Goal: Task Accomplishment & Management: Use online tool/utility

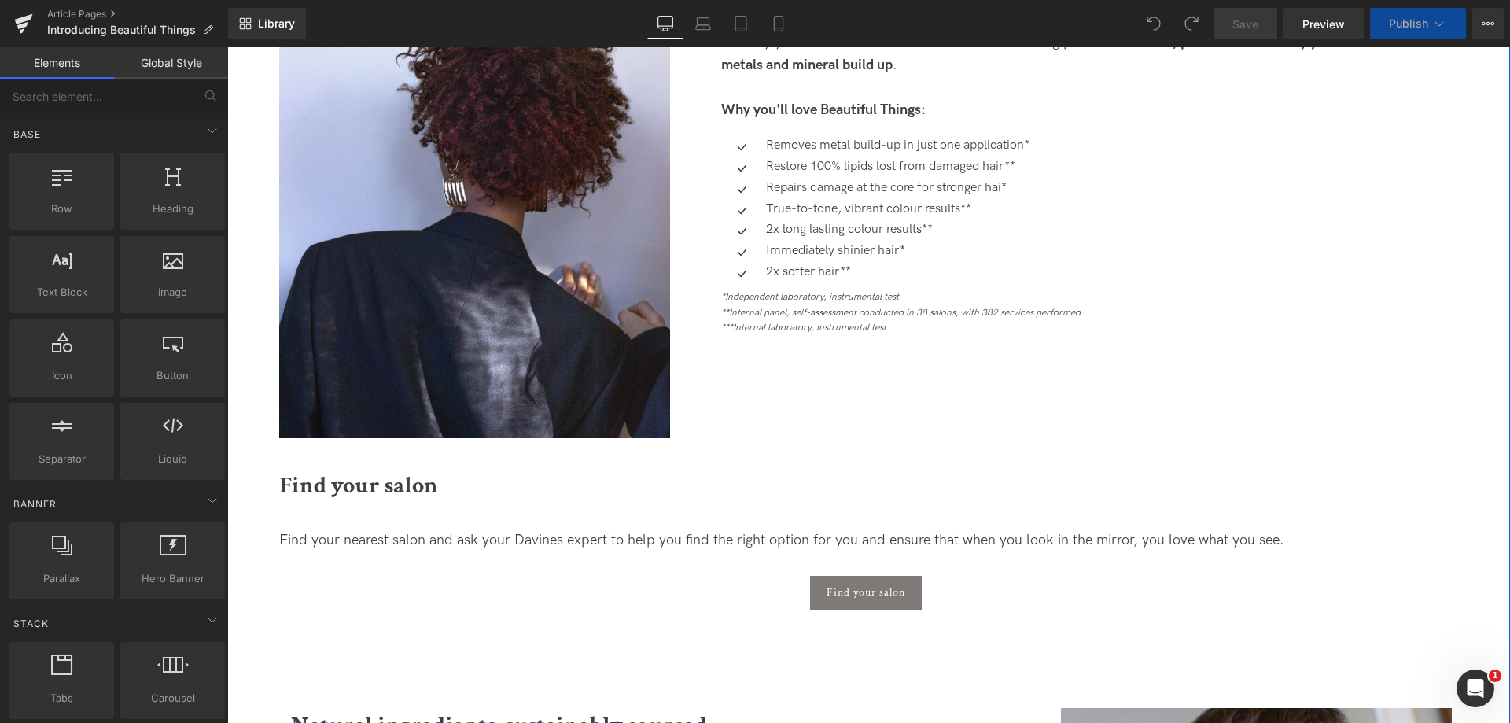
scroll to position [1023, 0]
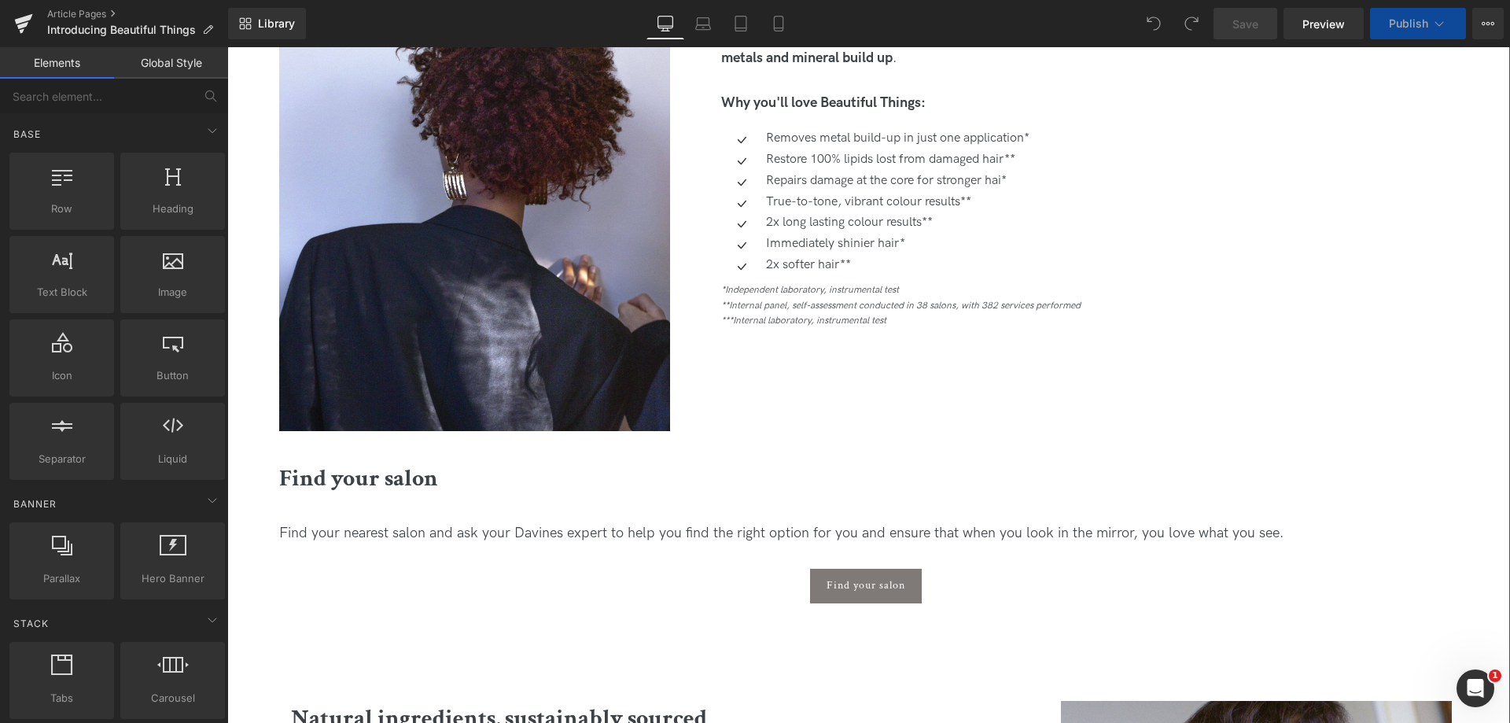
click at [860, 266] on div "2x softer hair** Text Block" at bounding box center [895, 265] width 267 height 17
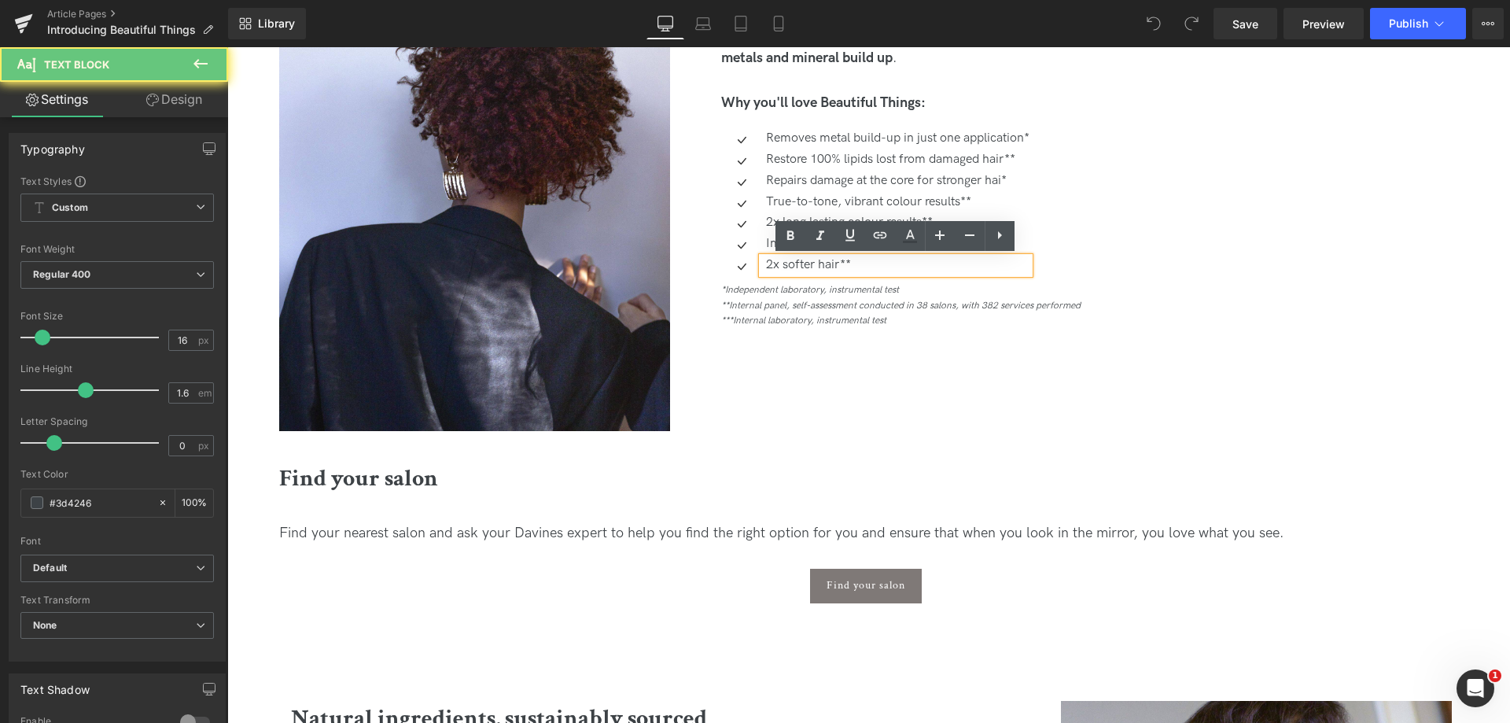
click at [855, 264] on p "2x softer hair**" at bounding box center [898, 265] width 264 height 17
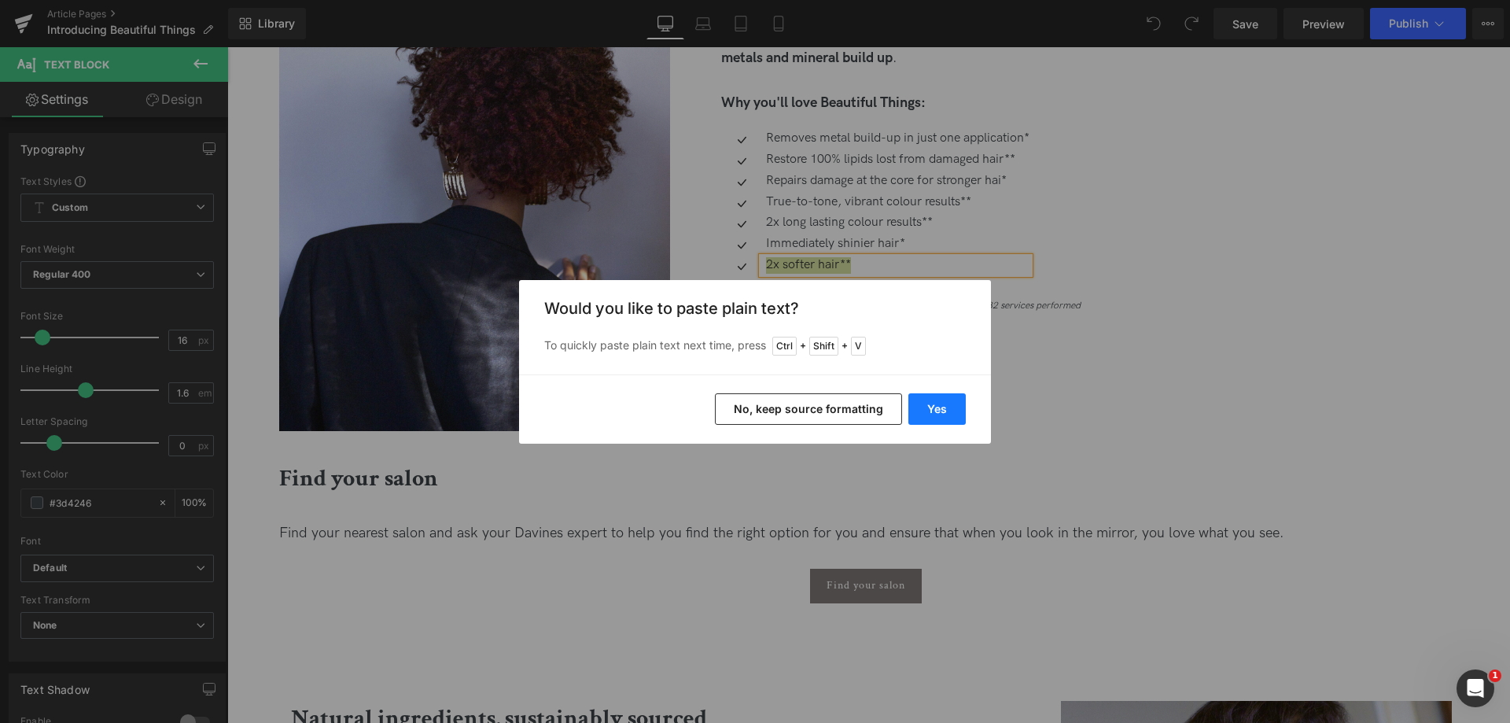
click at [949, 417] on button "Yes" at bounding box center [936, 408] width 57 height 31
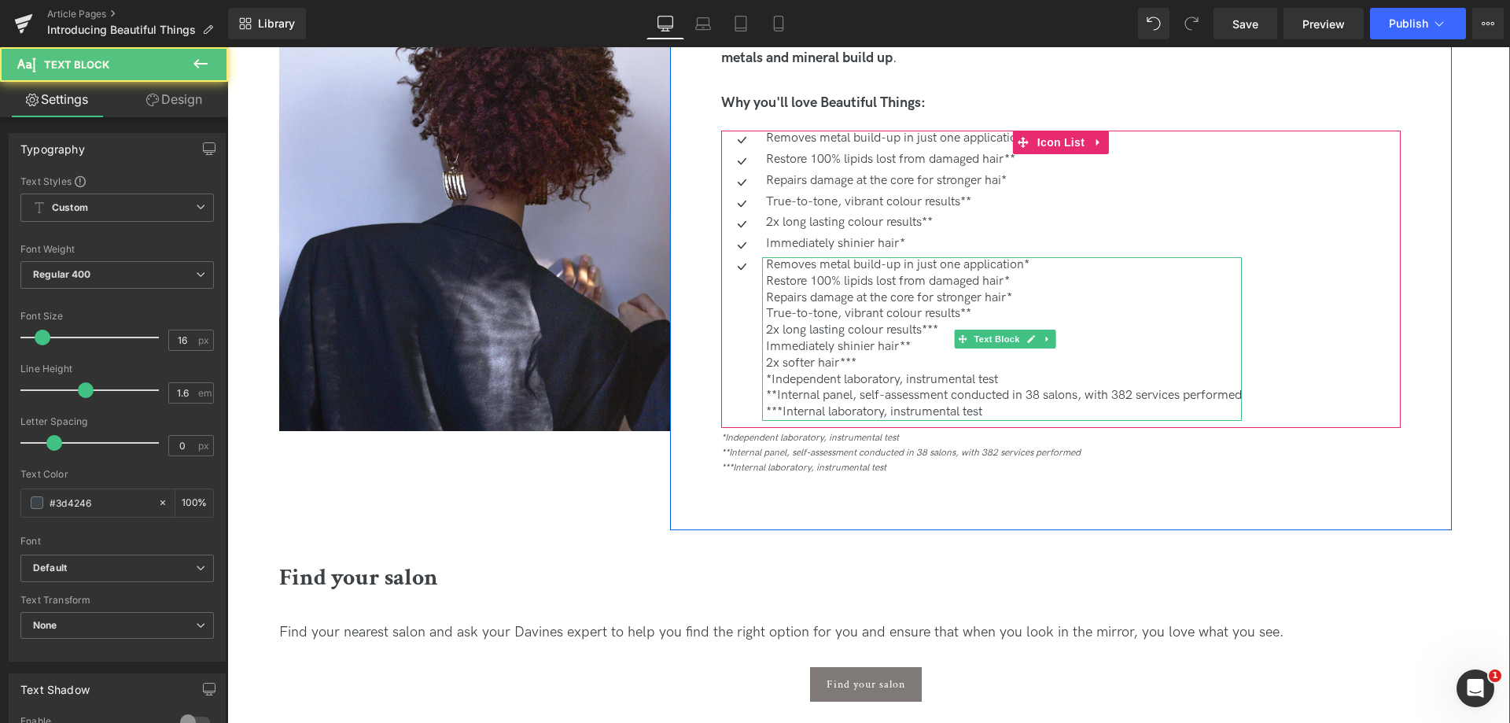
click at [887, 361] on p "2x softer hair***" at bounding box center [1004, 364] width 476 height 17
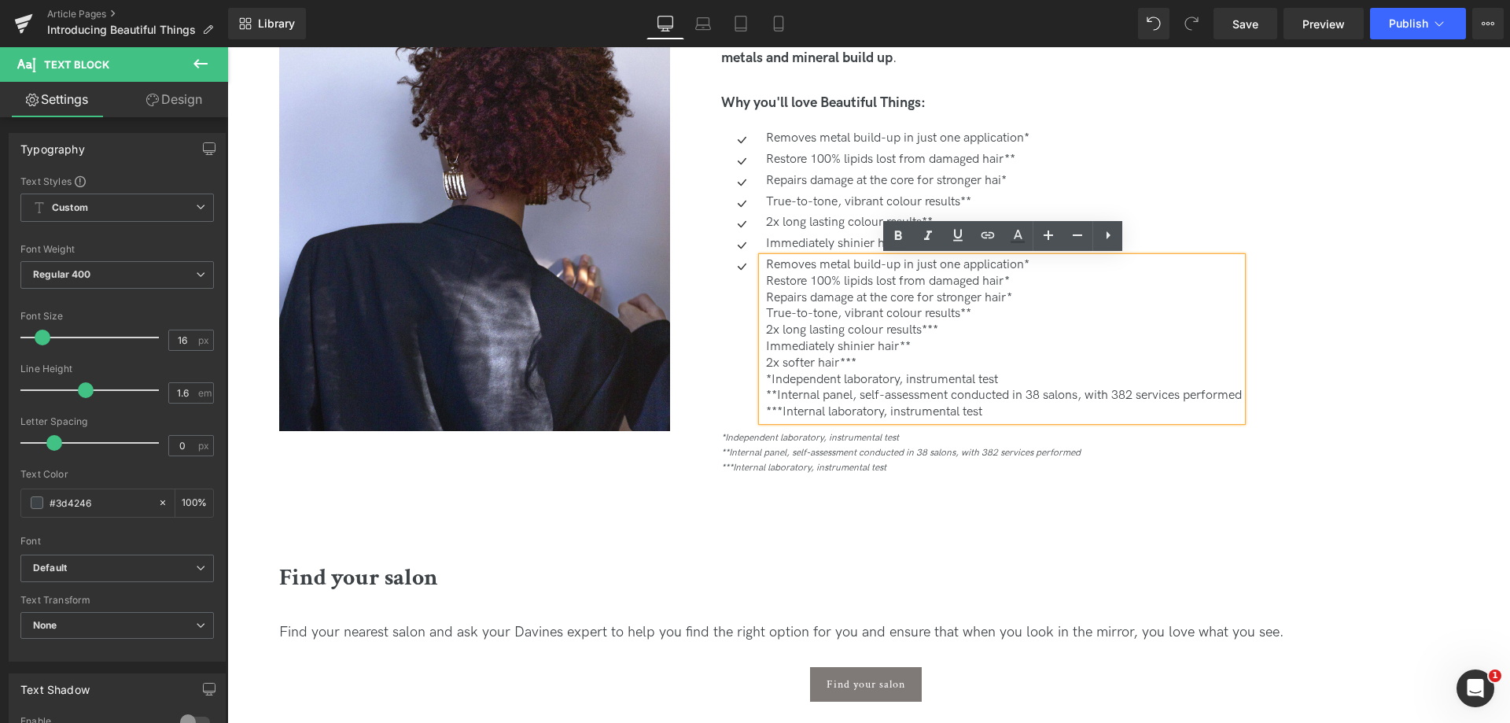
drag, startPoint x: 992, startPoint y: 406, endPoint x: 741, endPoint y: 370, distance: 253.4
click at [741, 370] on div "Removes metal build-up in just one application*  Restore 100% lipids lost from…" at bounding box center [981, 339] width 521 height 164
click at [782, 380] on p "*Independent laboratory, instrumental test" at bounding box center [1004, 380] width 476 height 17
drag, startPoint x: 757, startPoint y: 380, endPoint x: 1041, endPoint y: 417, distance: 286.4
click at [1054, 427] on div "A 3-in-1 salon service for coloured hair Heading Designed especially for colour…" at bounding box center [1060, 217] width 703 height 548
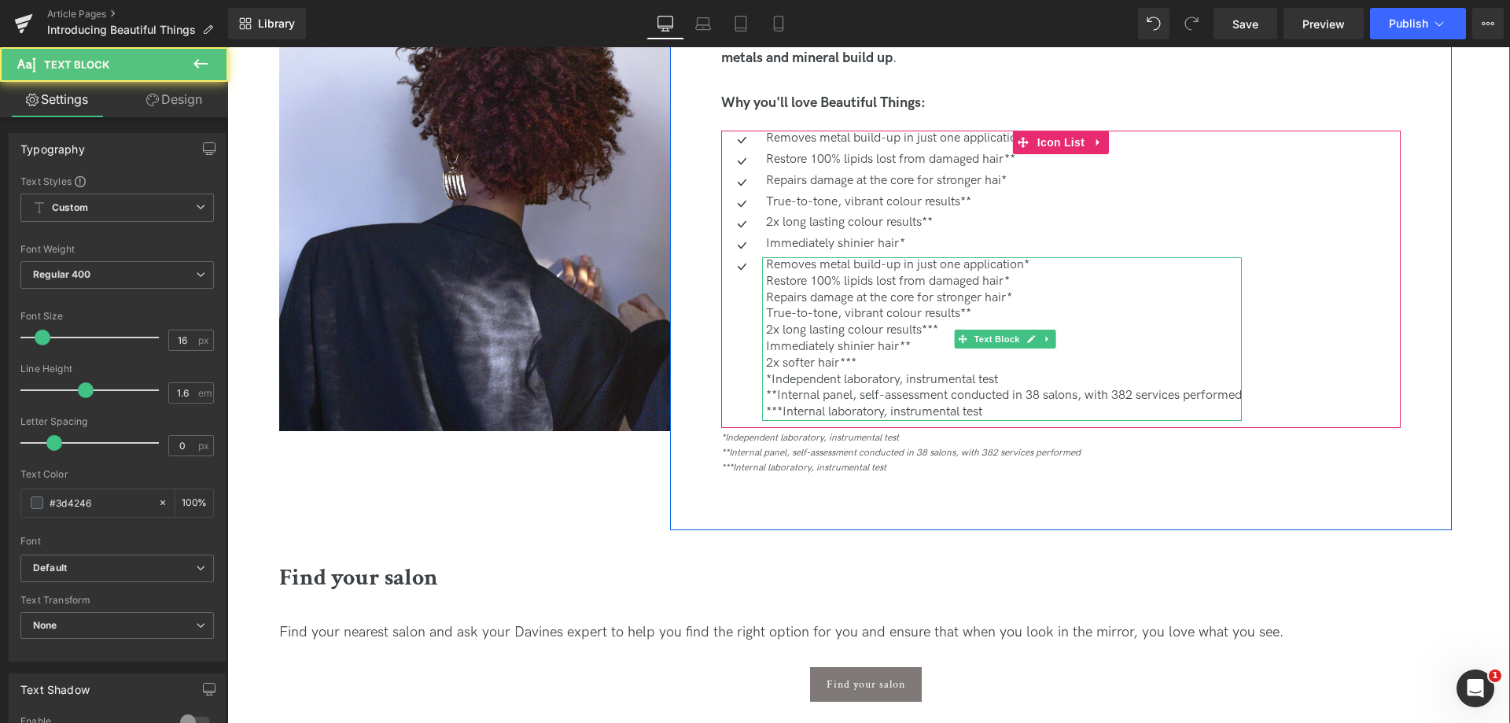
click at [864, 361] on p "2x softer hair***" at bounding box center [1004, 364] width 476 height 17
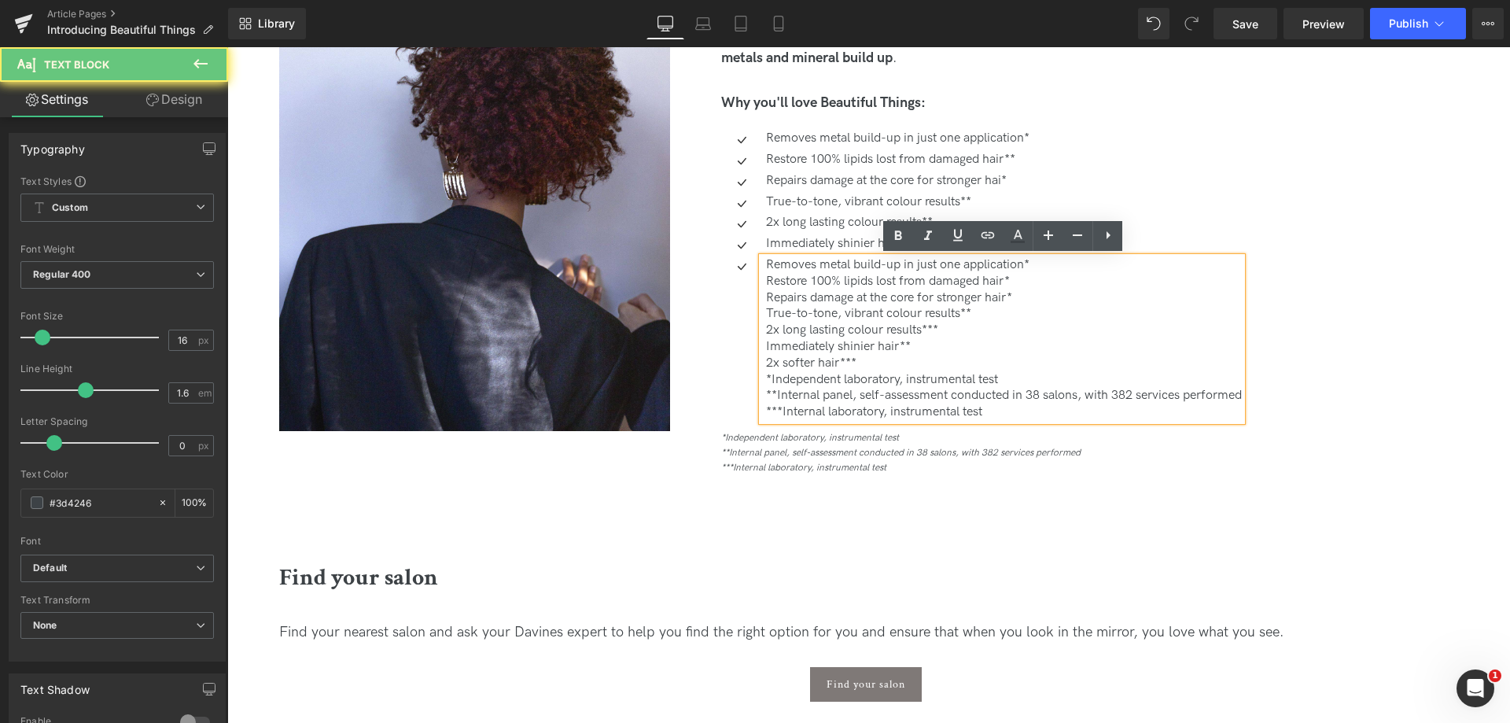
click at [923, 348] on p "Immediately shinier hair**" at bounding box center [1004, 347] width 476 height 17
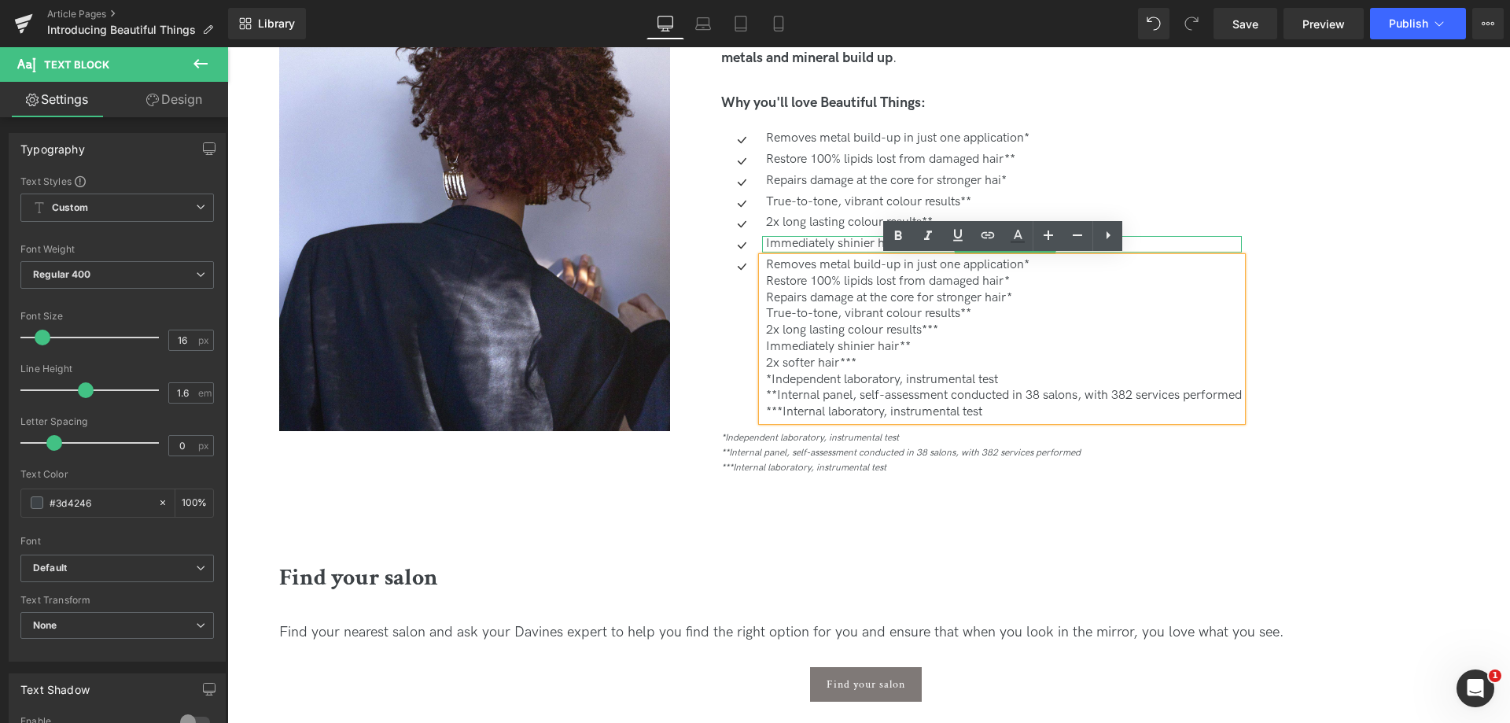
click at [828, 242] on p "Immediately shinier hair*" at bounding box center [1004, 244] width 476 height 17
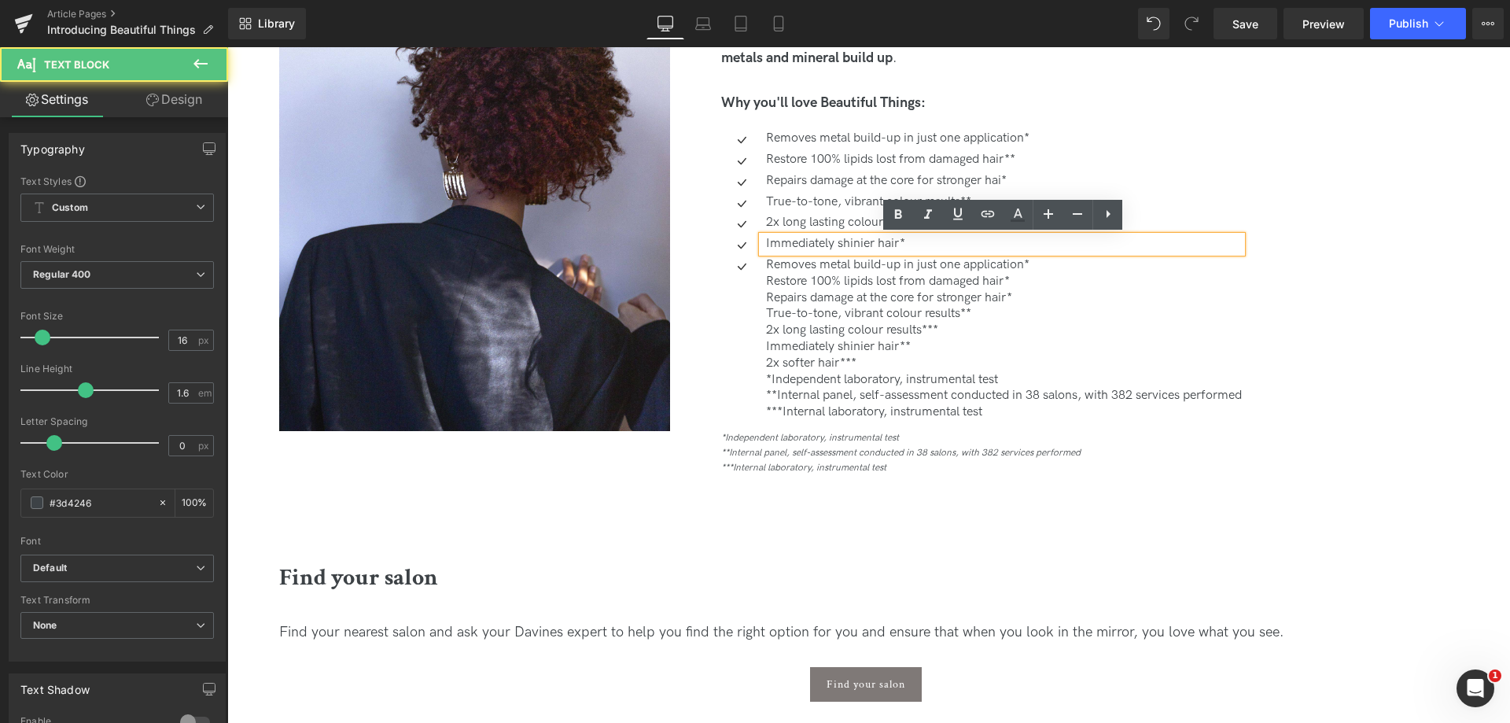
click at [961, 249] on p "Immediately shinier hair*" at bounding box center [1004, 244] width 476 height 17
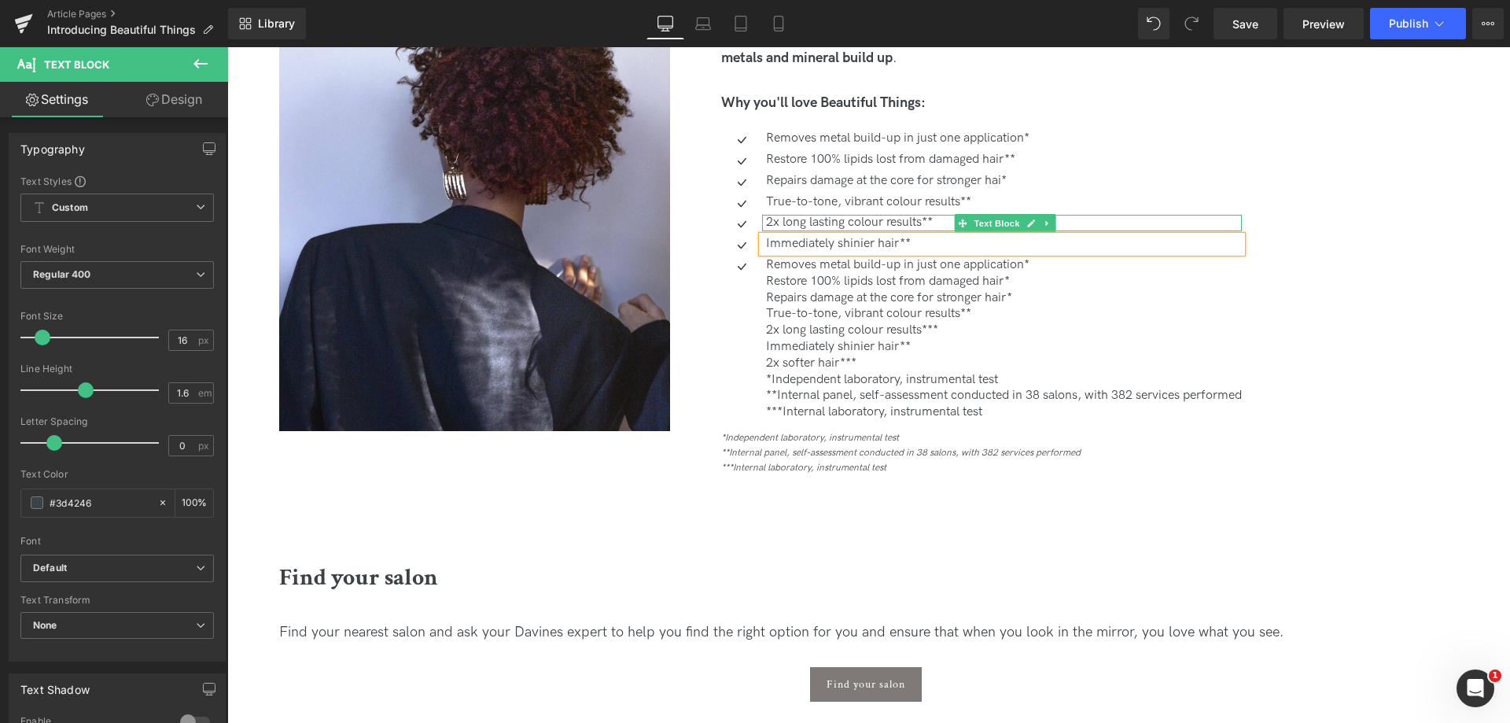
click at [937, 220] on p "2x long lasting colour results**" at bounding box center [1004, 223] width 476 height 17
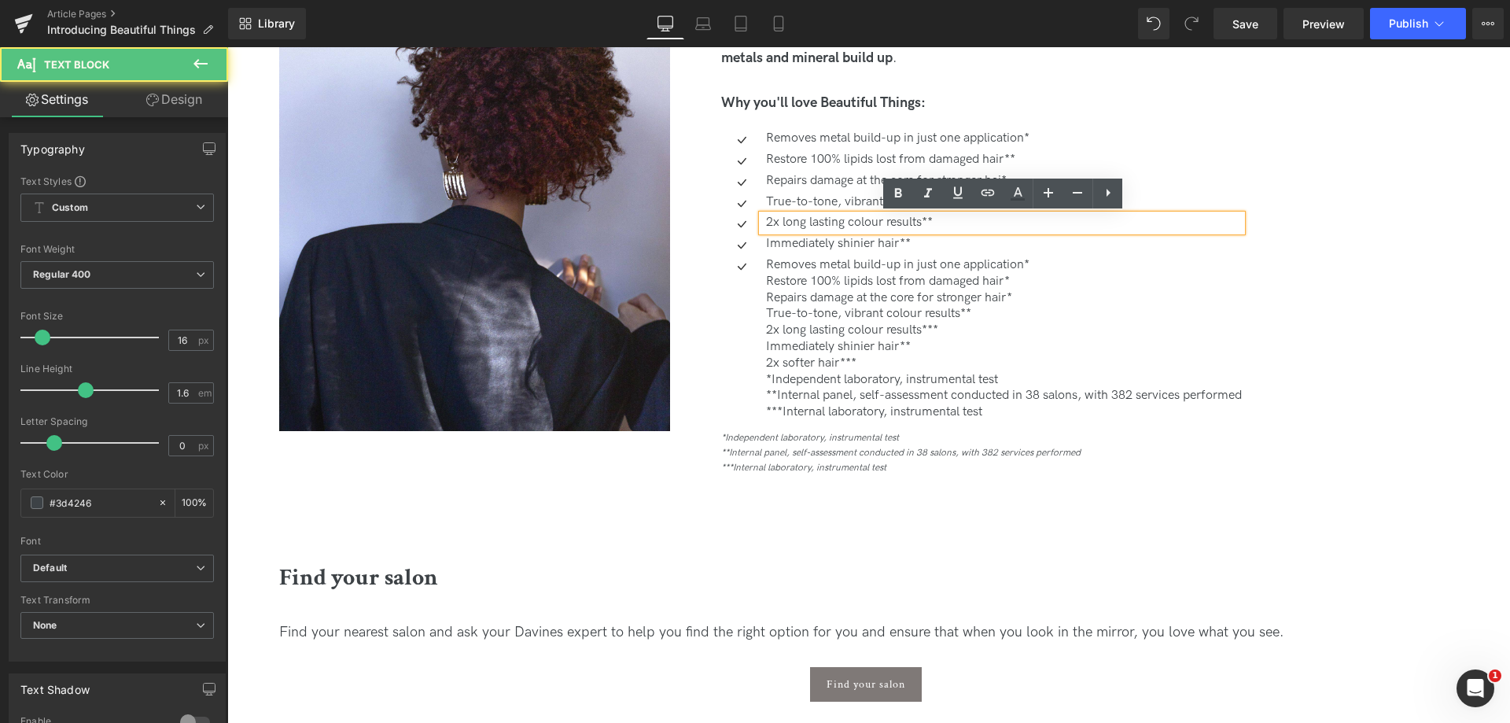
click at [931, 222] on p "2x long lasting colour results**" at bounding box center [1004, 223] width 476 height 17
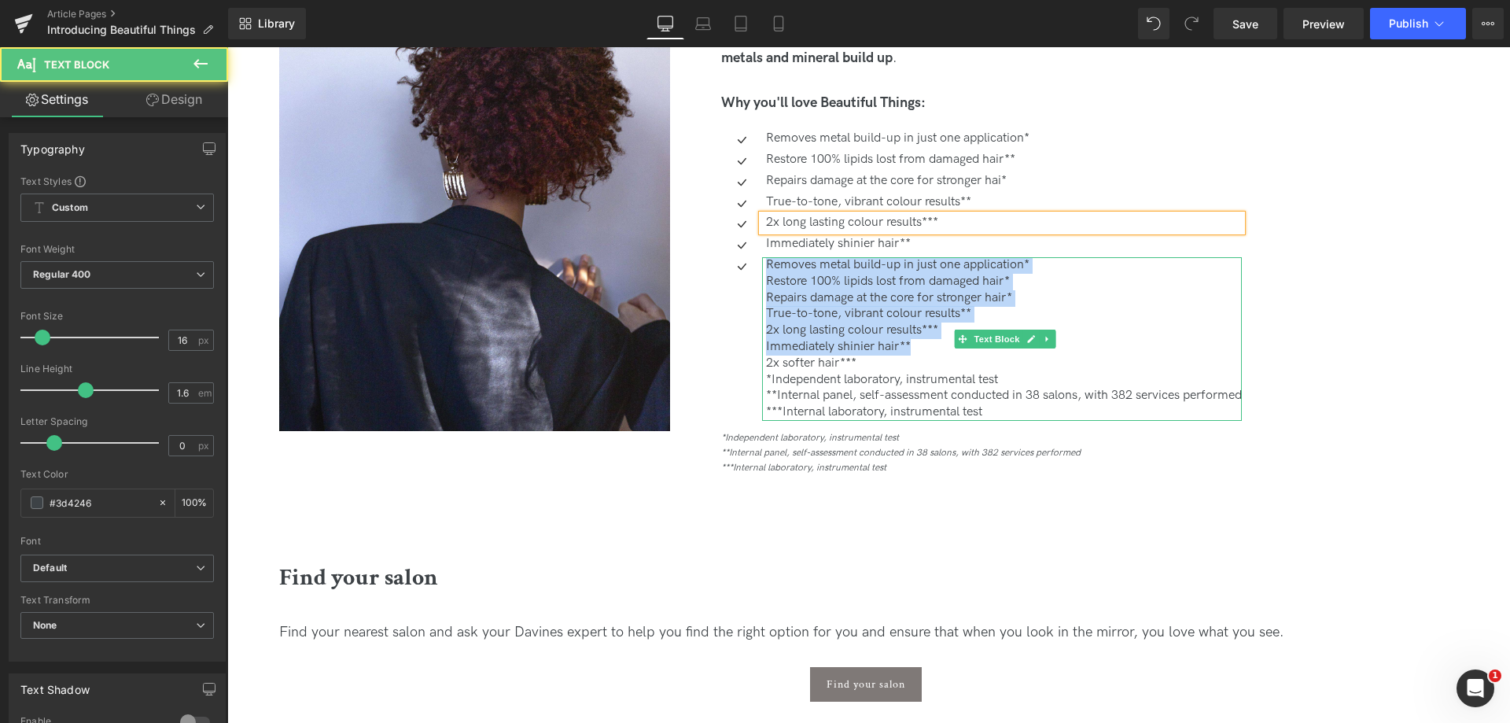
drag, startPoint x: 766, startPoint y: 264, endPoint x: 927, endPoint y: 351, distance: 183.0
click at [927, 351] on div "Removes metal build-up in just one application*  Restore 100% lipids lost from…" at bounding box center [1002, 339] width 480 height 164
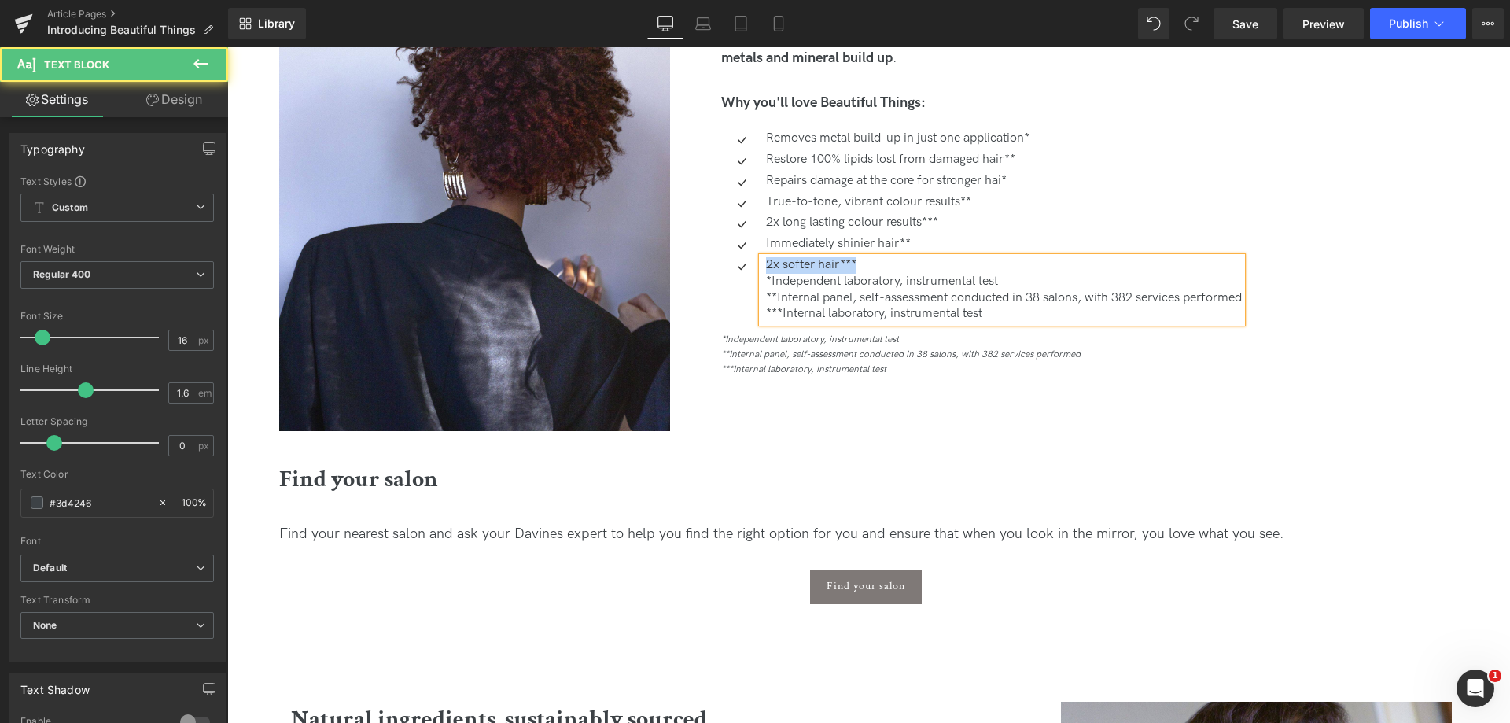
drag, startPoint x: 871, startPoint y: 258, endPoint x: 1082, endPoint y: 322, distance: 221.0
click at [1082, 322] on div "2x softer hair*** *Independent laboratory, instrumental test  **Internal panel…" at bounding box center [1002, 289] width 480 height 65
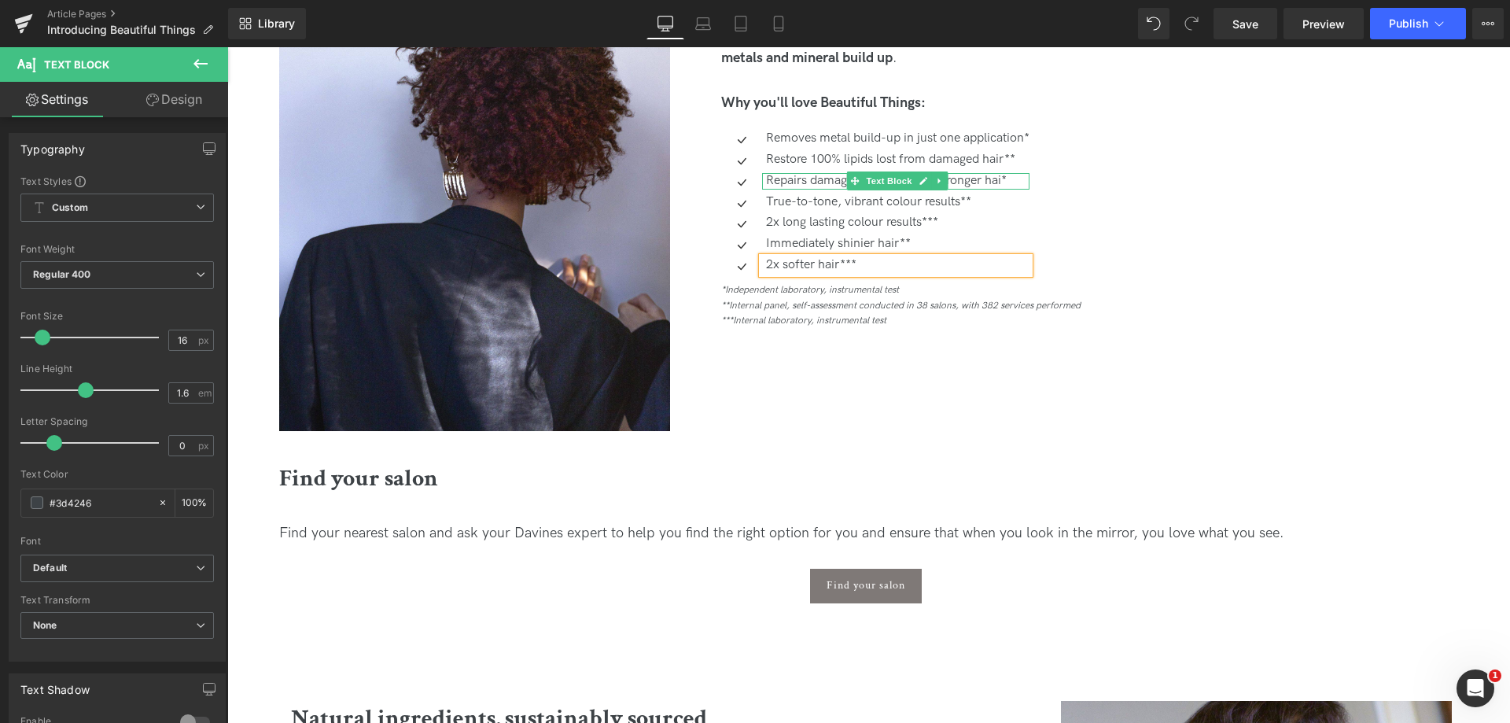
click at [1004, 179] on p "Repairs damage at the core for stronger hai*" at bounding box center [898, 181] width 264 height 17
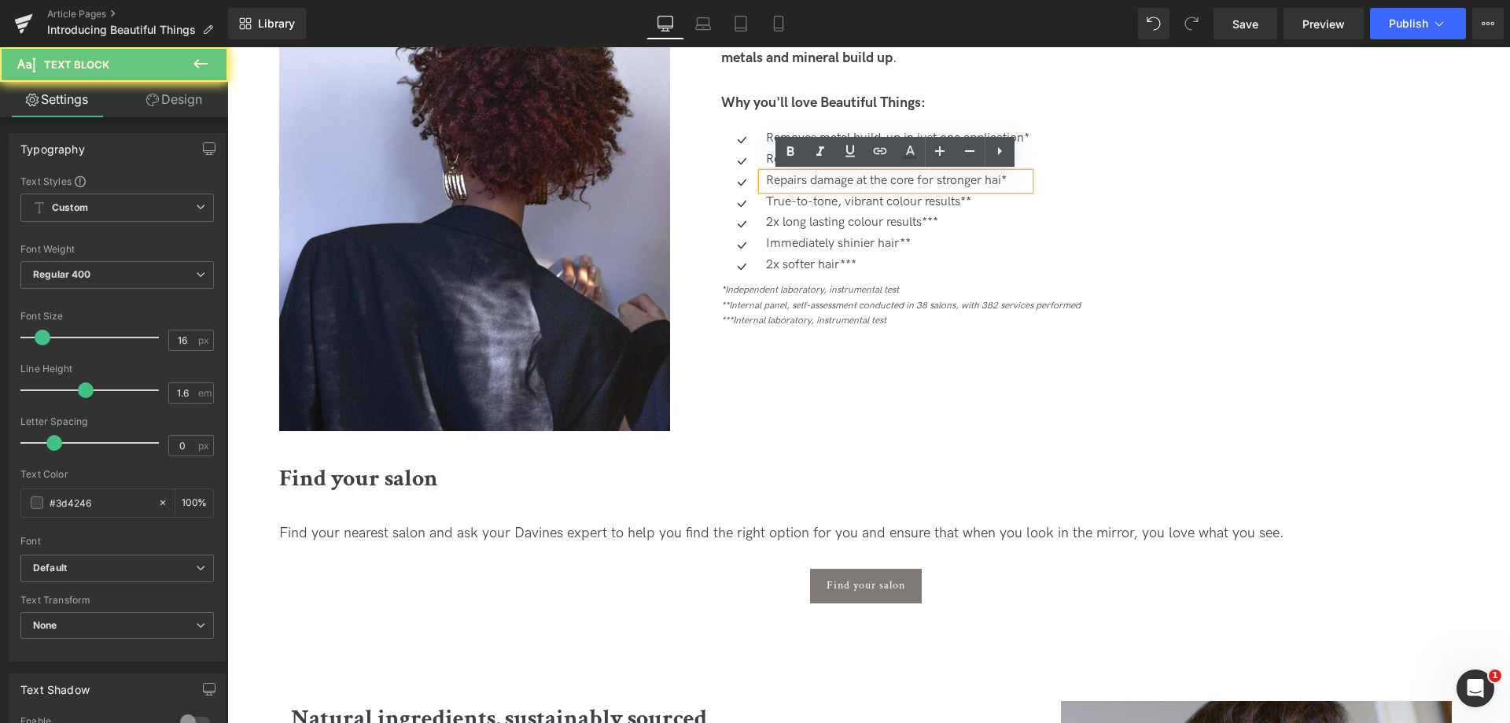
click at [1002, 183] on p "Repairs damage at the core for stronger hai*" at bounding box center [898, 181] width 264 height 17
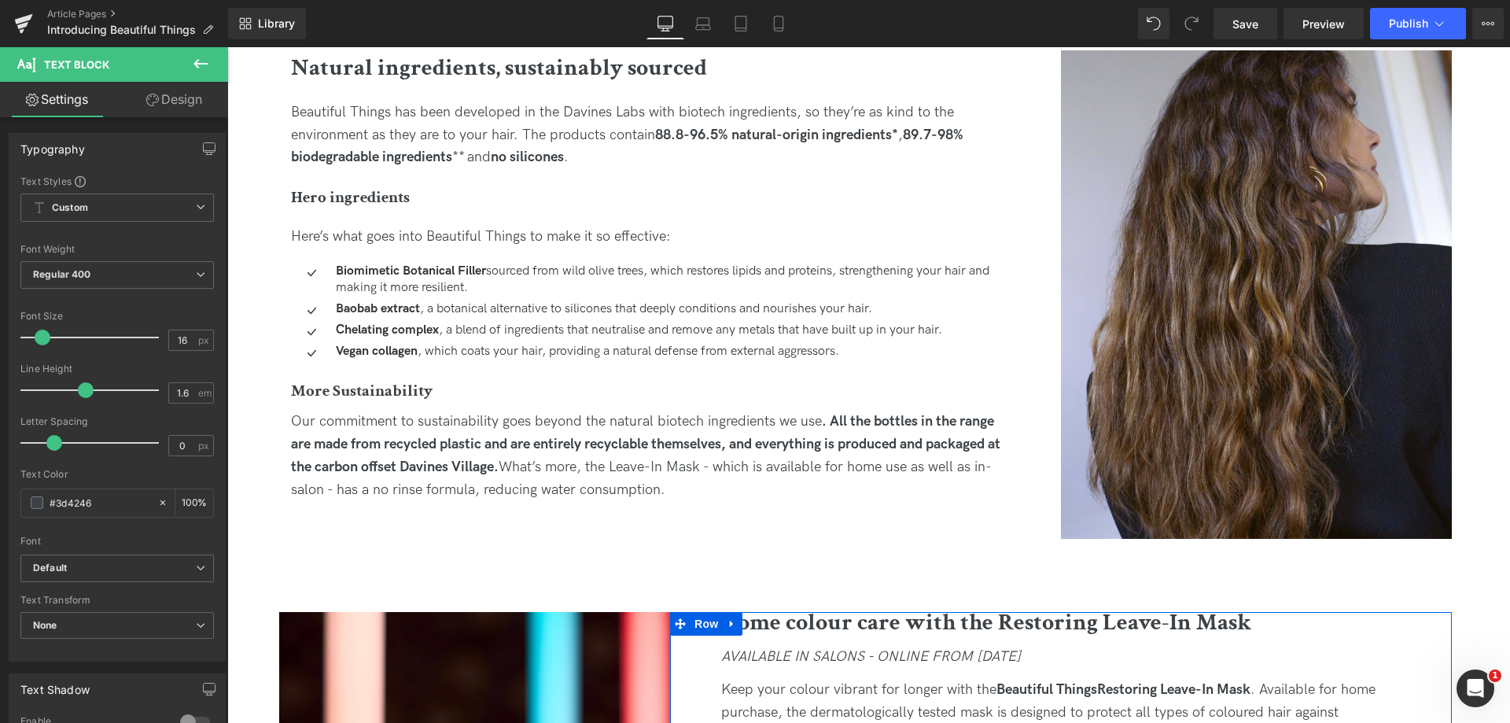
scroll to position [1652, 0]
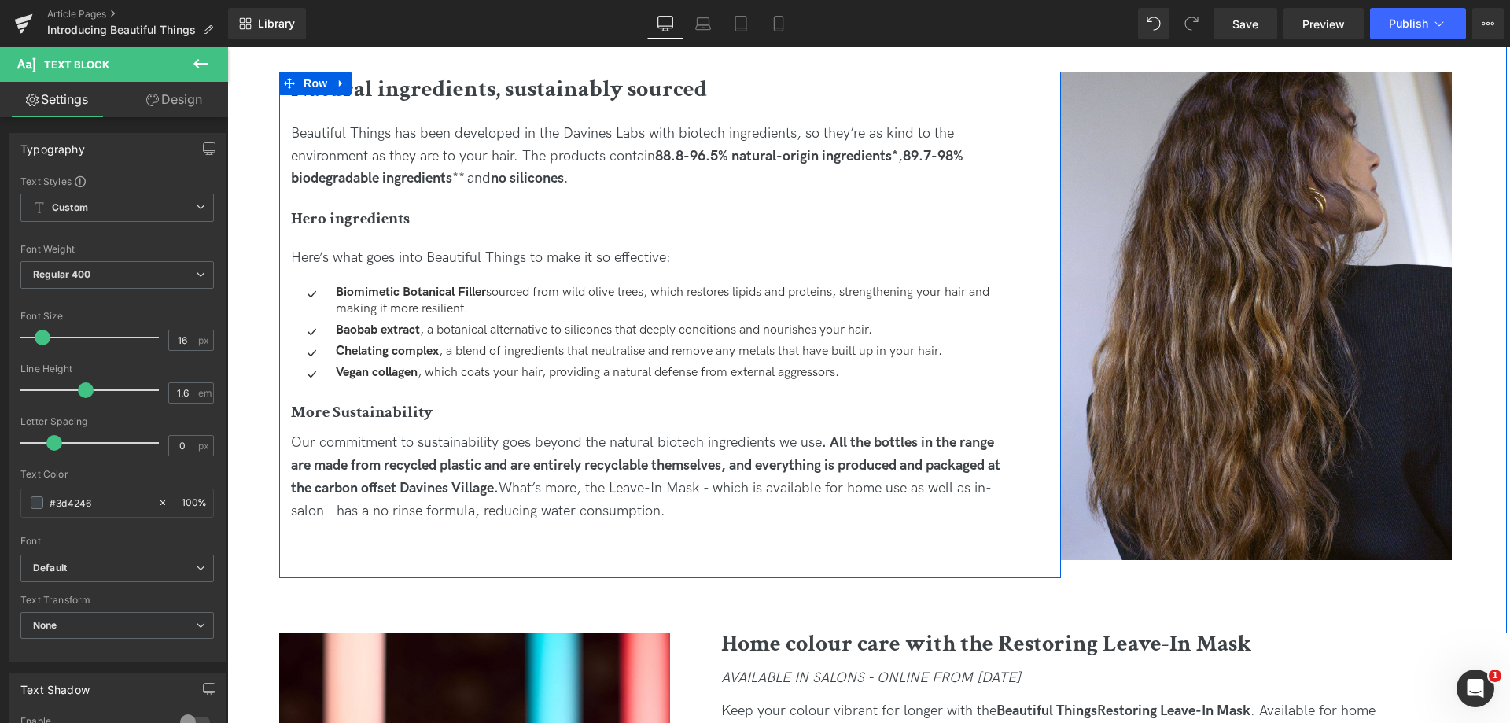
click at [618, 173] on div "Beautiful Things has been developed in the Davines Labs with biotech ingredient…" at bounding box center [650, 157] width 719 height 68
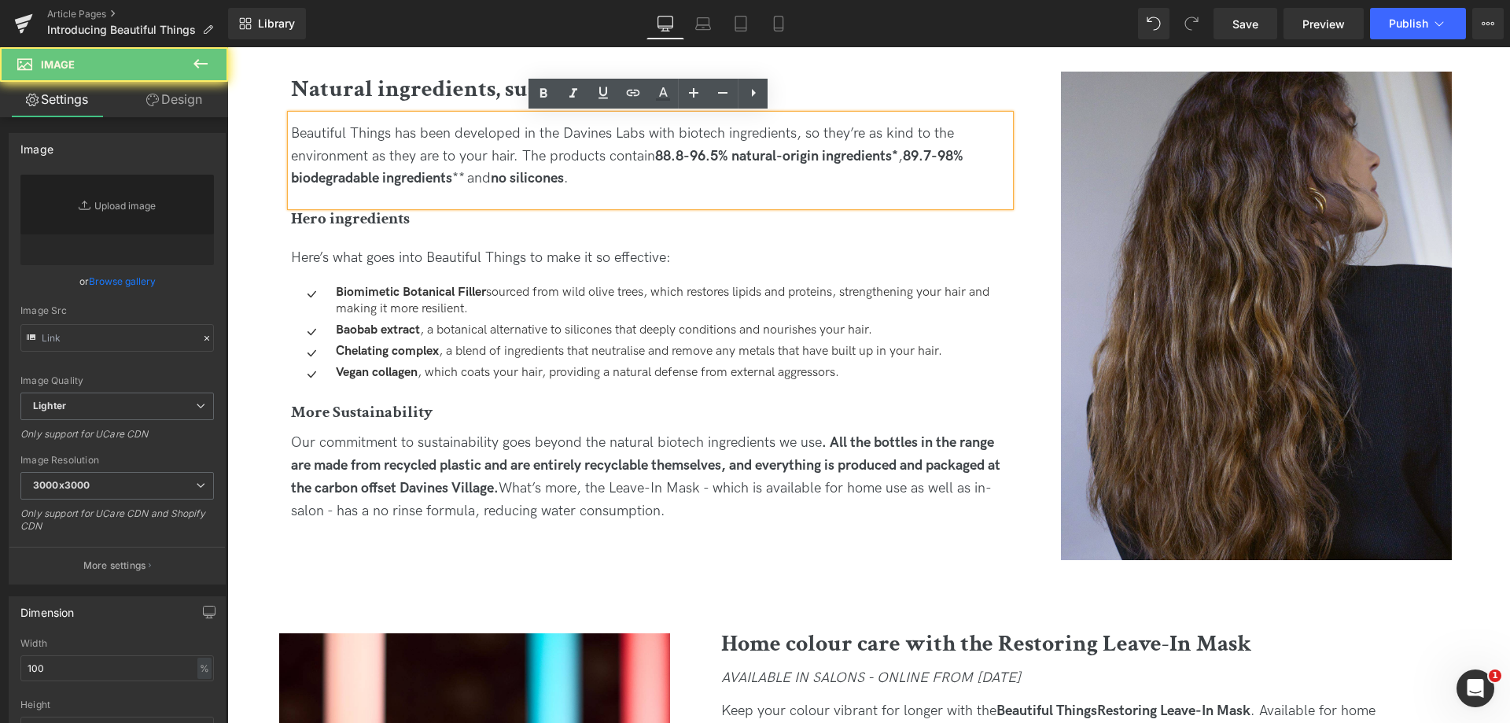
click at [1166, 182] on img at bounding box center [1256, 316] width 391 height 488
type input "[URL][DOMAIN_NAME]"
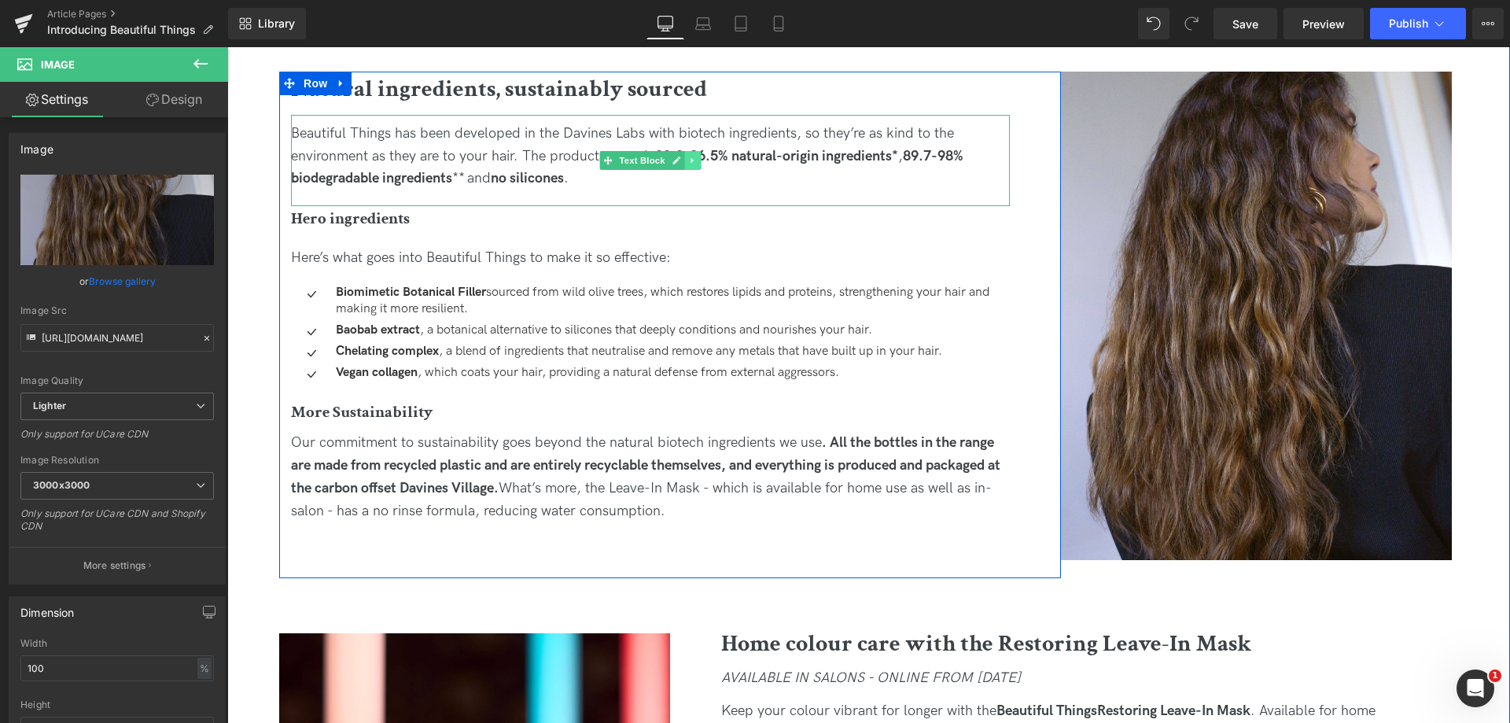
click at [691, 160] on icon at bounding box center [692, 160] width 2 height 6
click at [686, 164] on icon at bounding box center [684, 160] width 9 height 9
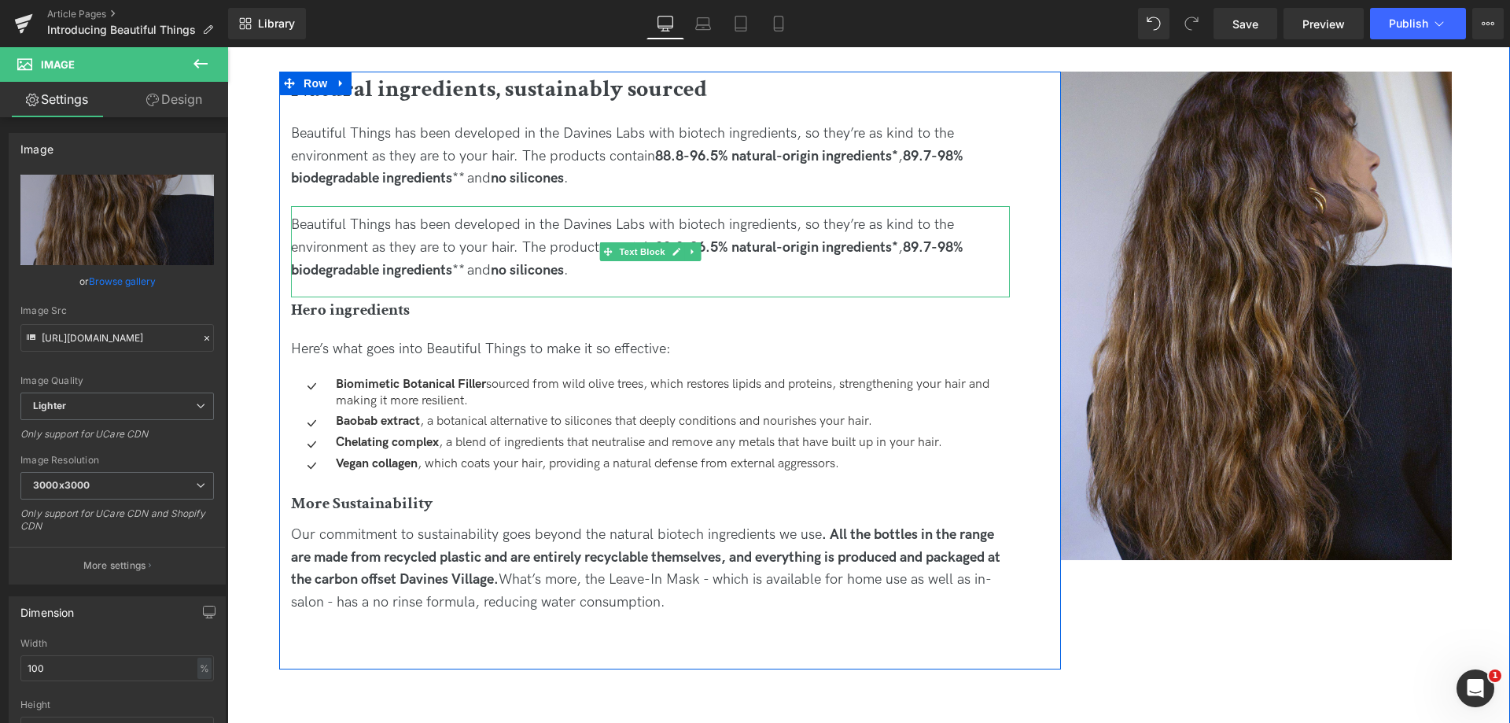
click at [386, 238] on div "Beautiful Things has been developed in the Davines Labs with biotech ingredient…" at bounding box center [650, 248] width 719 height 68
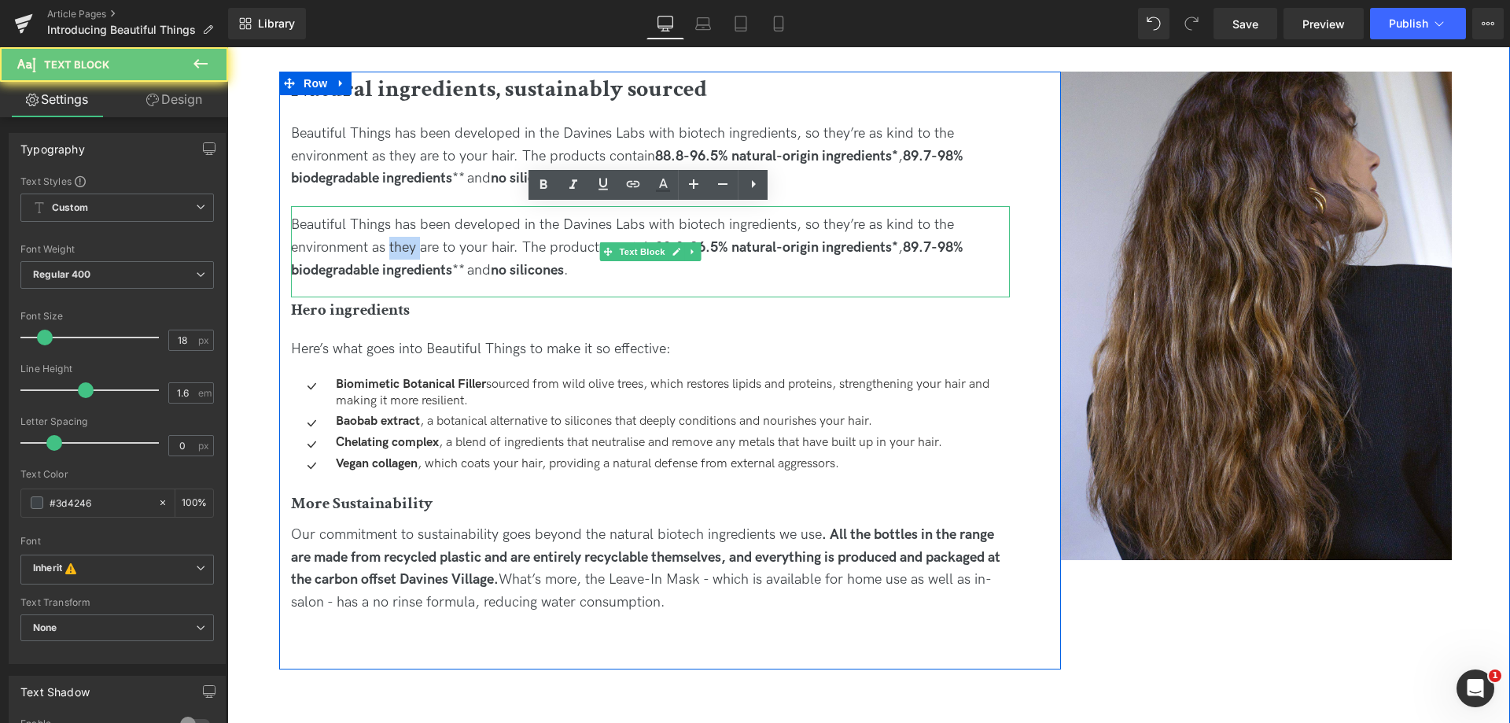
click at [386, 238] on div "Beautiful Things has been developed in the Davines Labs with biotech ingredient…" at bounding box center [650, 248] width 719 height 68
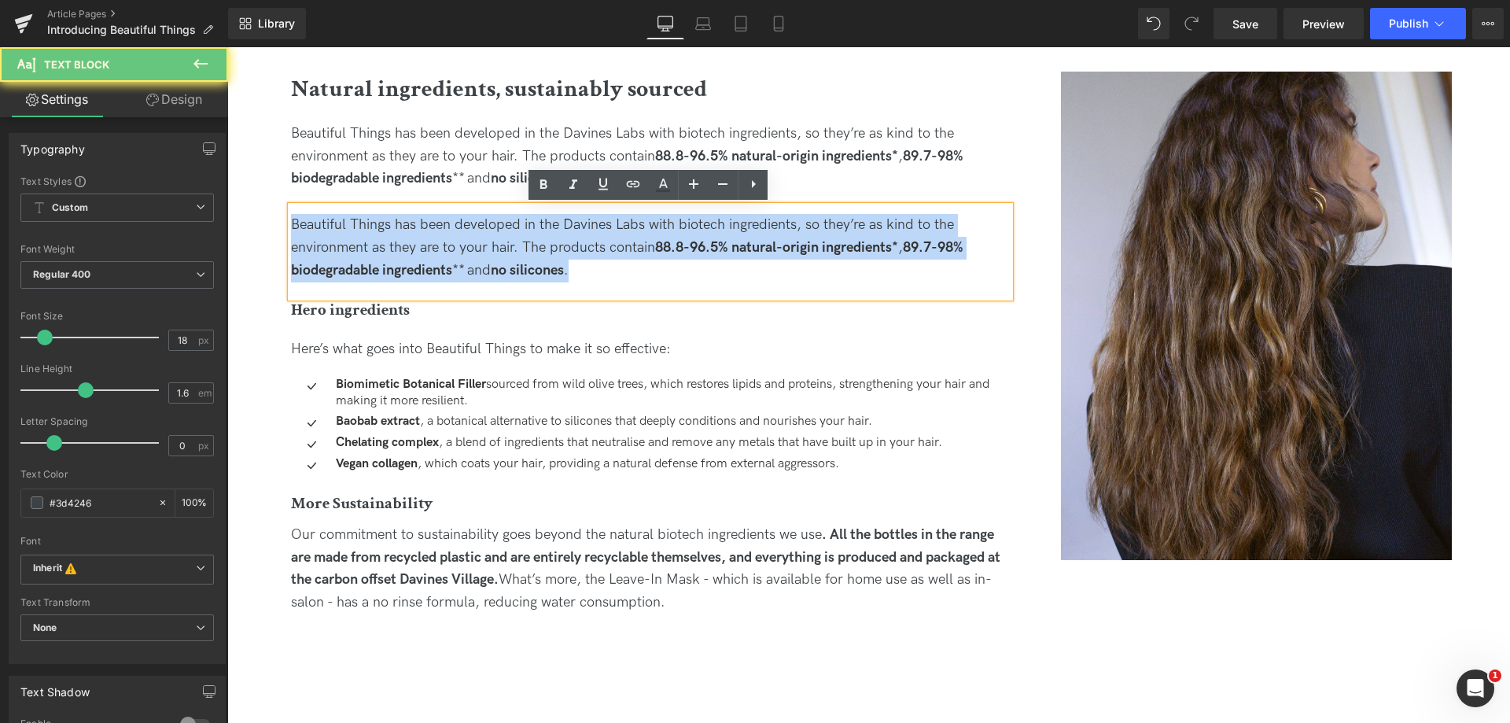
click at [386, 238] on div "Beautiful Things has been developed in the Davines Labs with biotech ingredient…" at bounding box center [650, 248] width 719 height 68
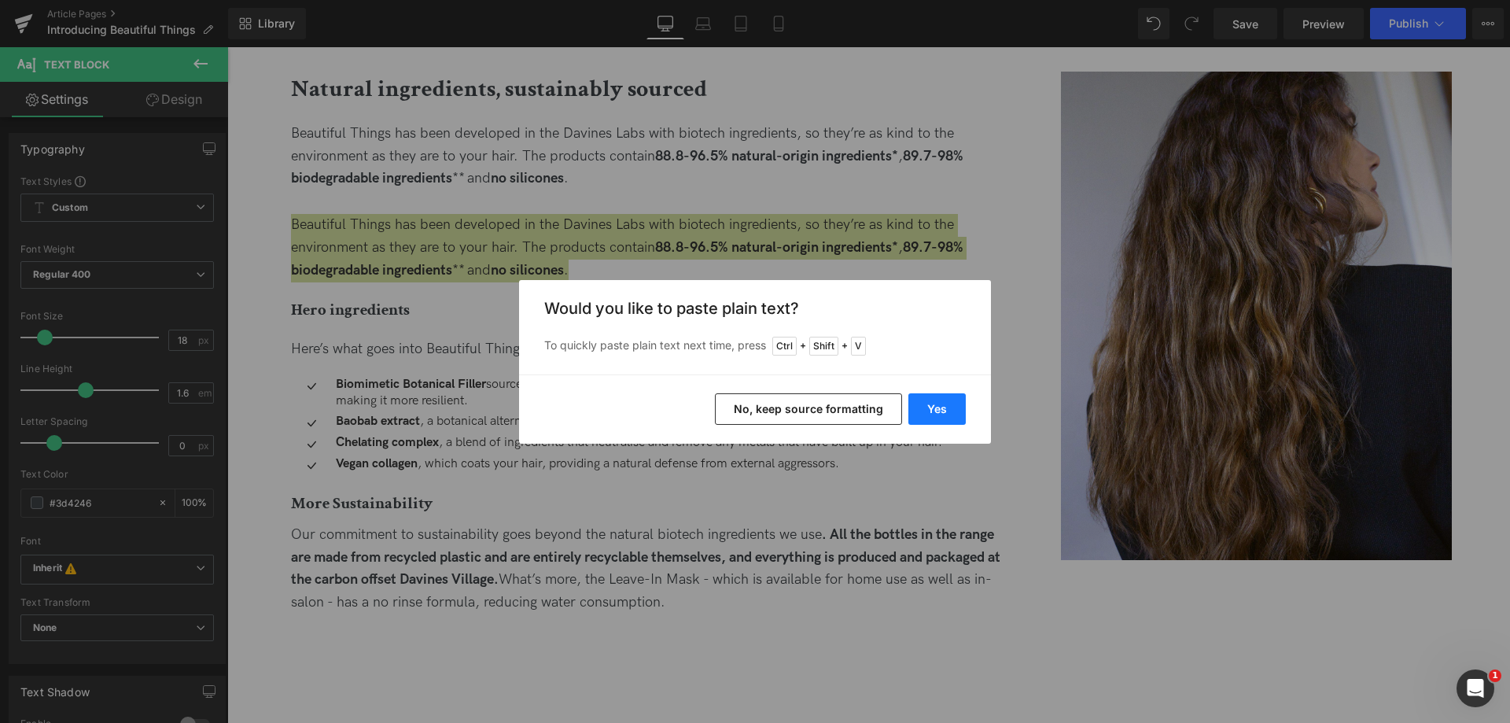
click at [942, 411] on button "Yes" at bounding box center [936, 408] width 57 height 31
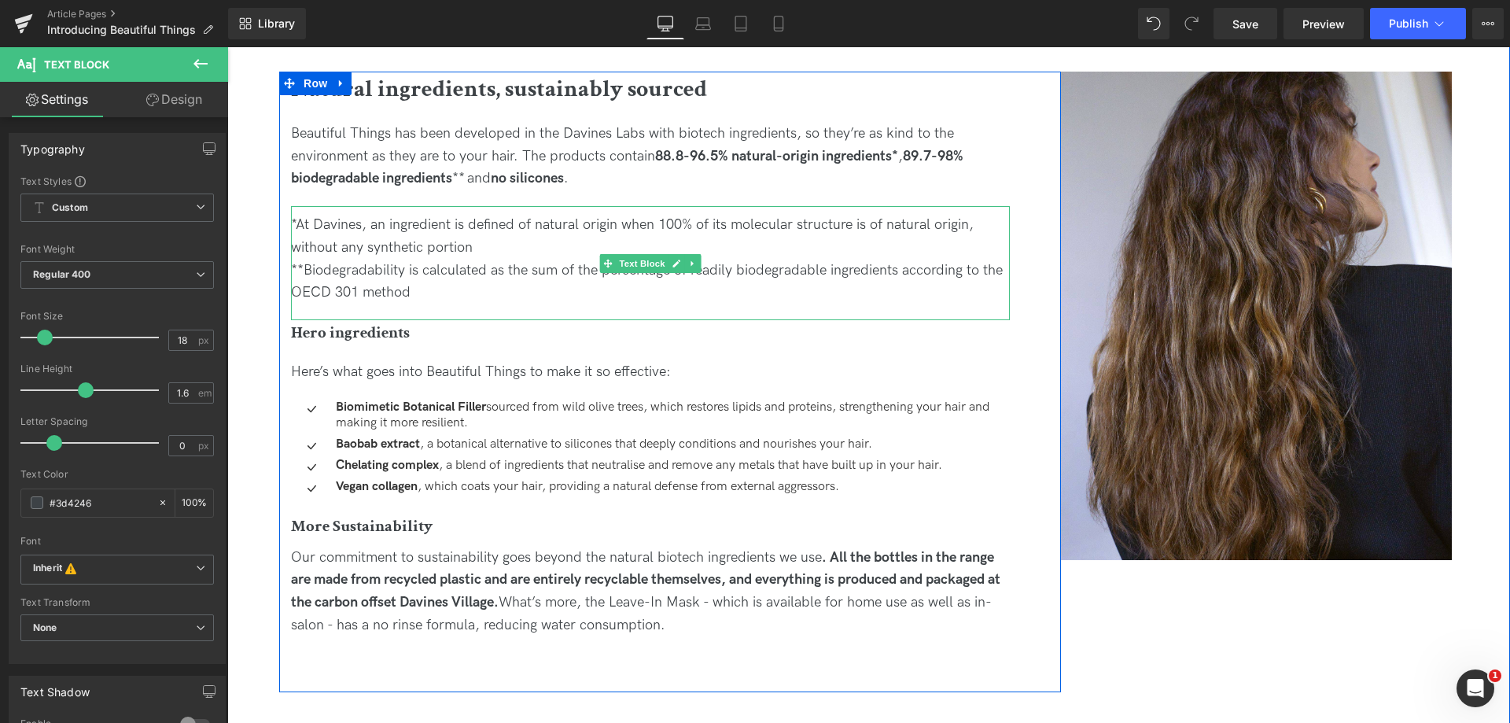
click at [413, 261] on div "**Biodegradability is calculated as the sum of the percentage of readily biodeg…" at bounding box center [650, 283] width 719 height 46
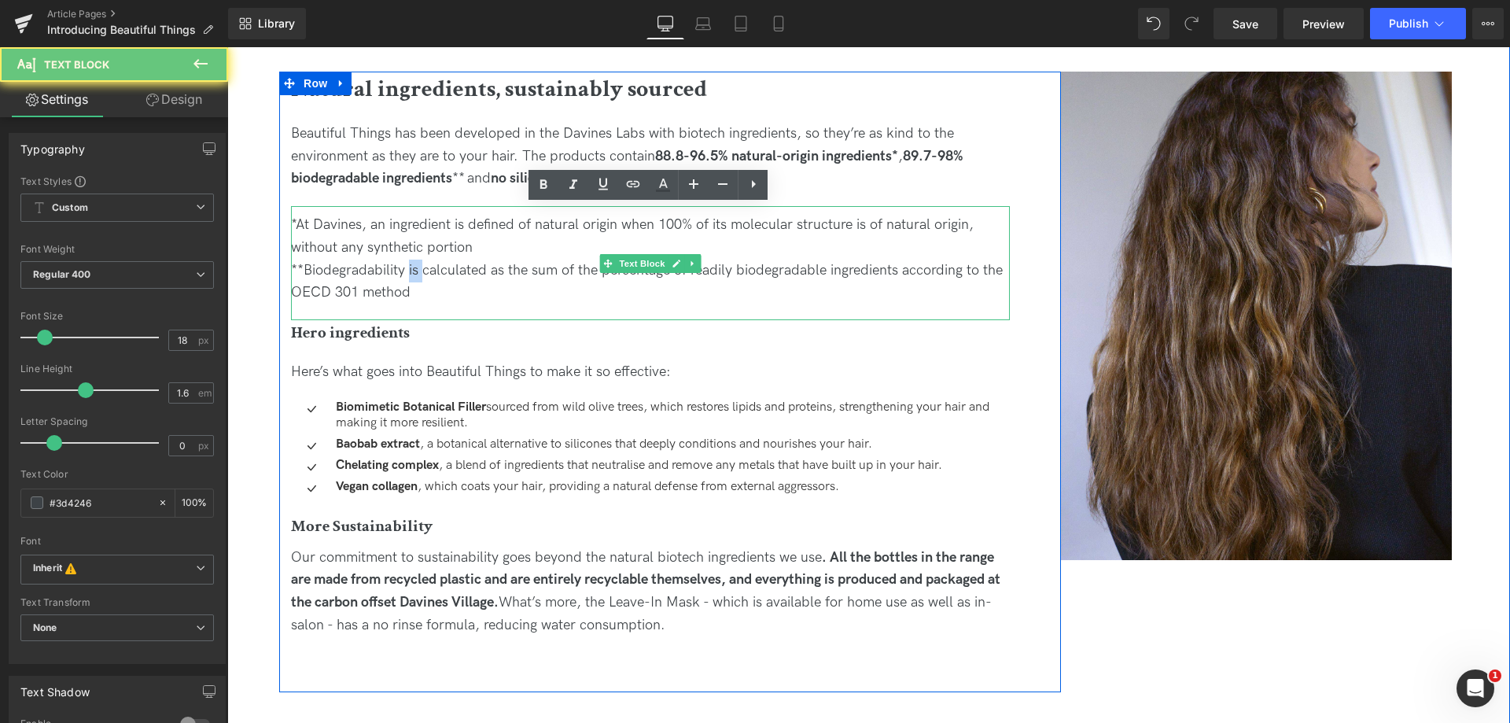
click at [413, 261] on div "**Biodegradability is calculated as the sum of the percentage of readily biodeg…" at bounding box center [650, 283] width 719 height 46
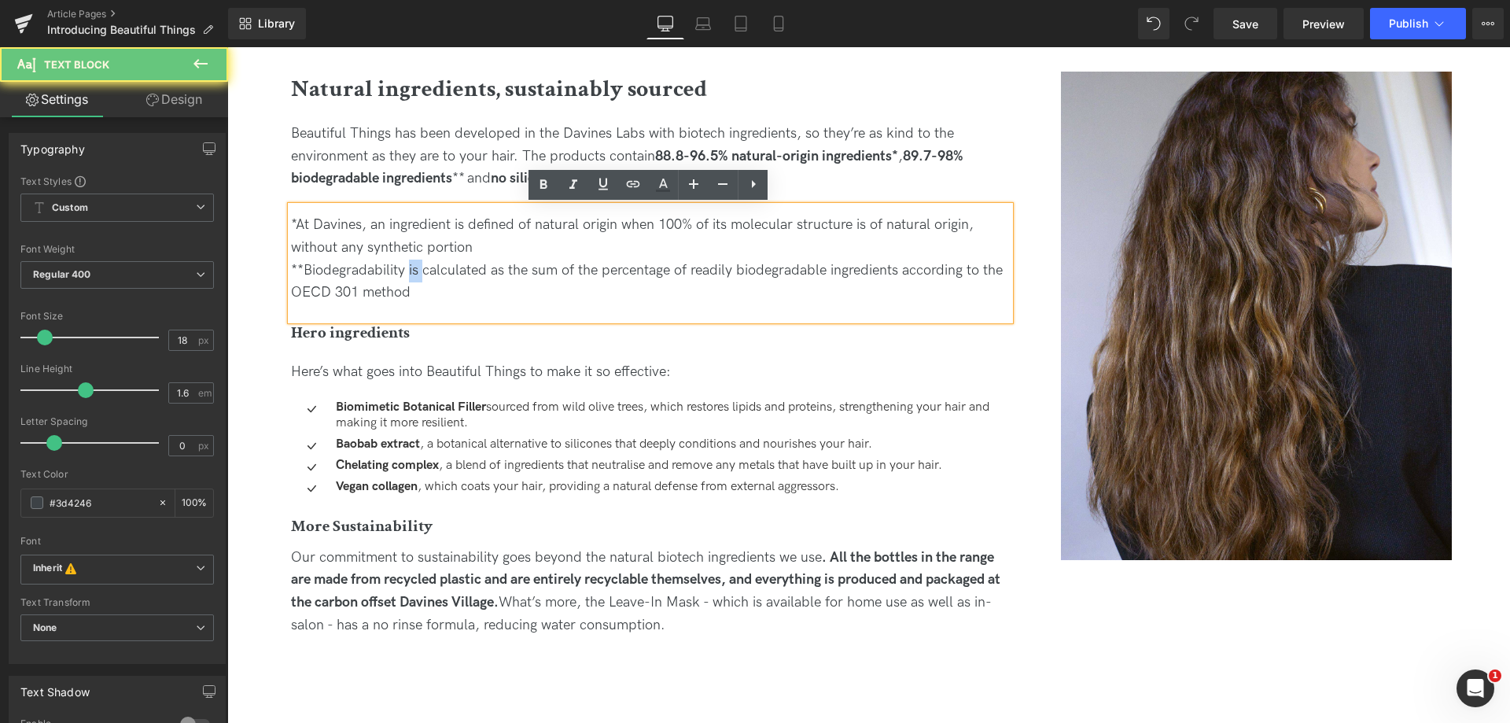
click at [413, 261] on div "**Biodegradability is calculated as the sum of the percentage of readily biodeg…" at bounding box center [650, 283] width 719 height 46
click at [429, 293] on div "**Biodegradability is calculated as the sum of the percentage of readily biodeg…" at bounding box center [650, 283] width 719 height 46
drag, startPoint x: 400, startPoint y: 282, endPoint x: 272, endPoint y: 191, distance: 156.3
click at [272, 191] on div "Image Natural ingredients, sustainably sourced Heading Beautiful Things has bee…" at bounding box center [865, 382] width 1283 height 731
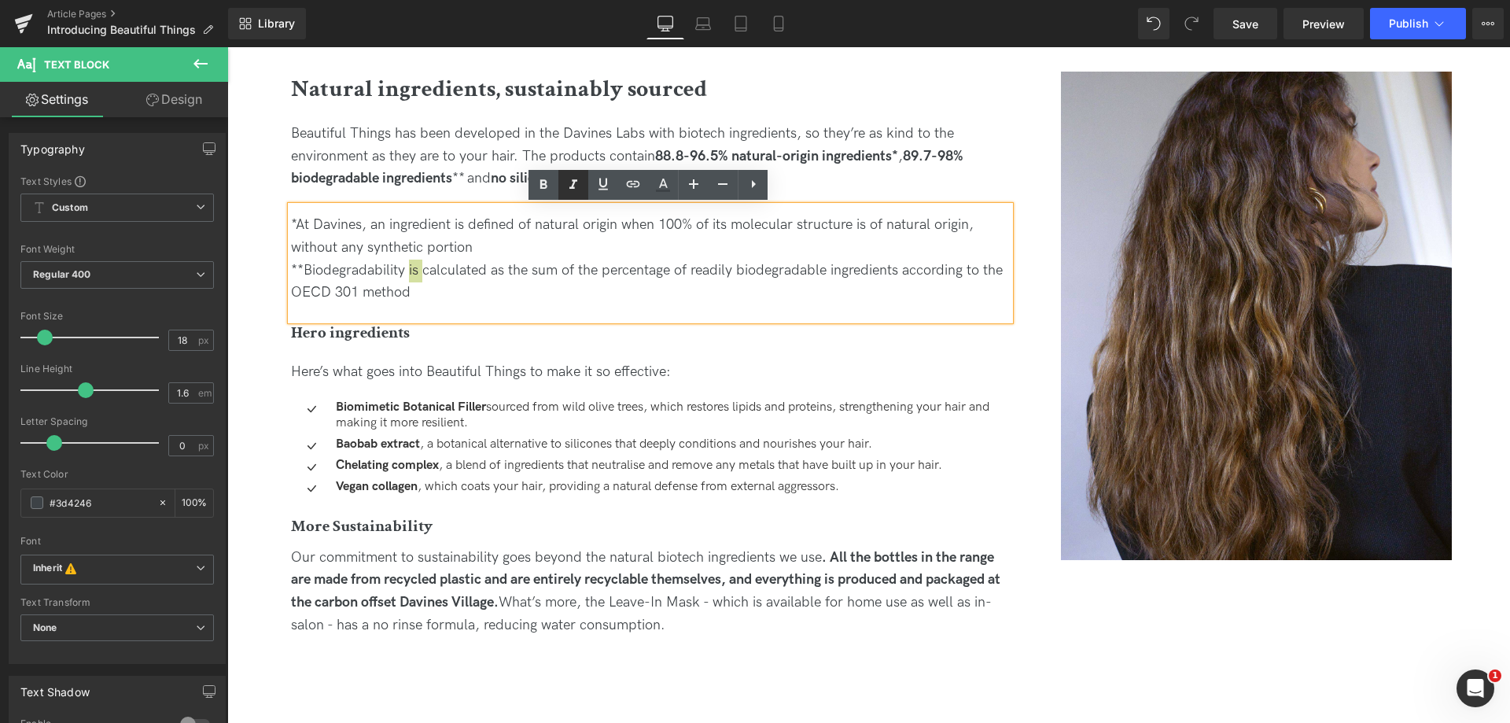
click at [566, 190] on icon at bounding box center [573, 184] width 19 height 19
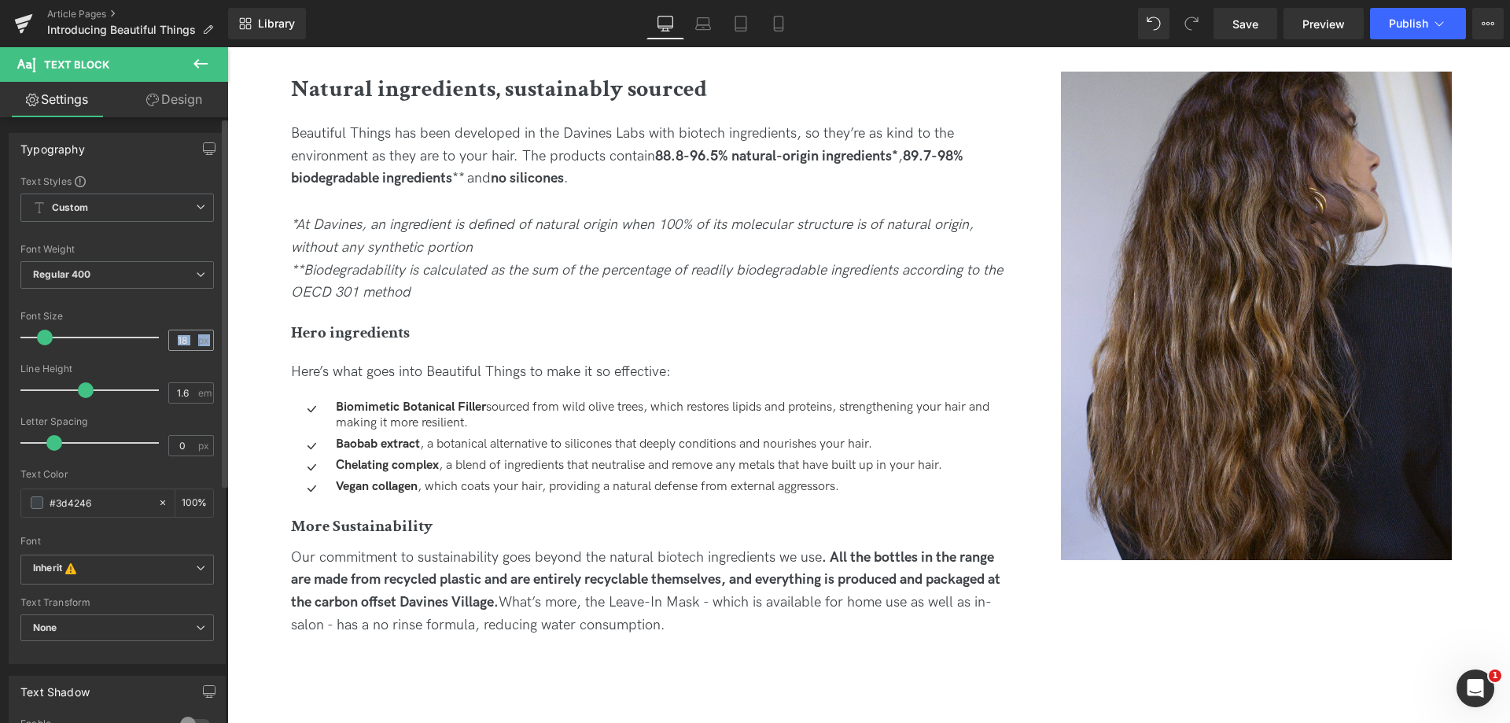
click at [179, 348] on div "Font Size 18 px" at bounding box center [116, 337] width 193 height 53
click at [179, 346] on input "18" at bounding box center [183, 340] width 28 height 20
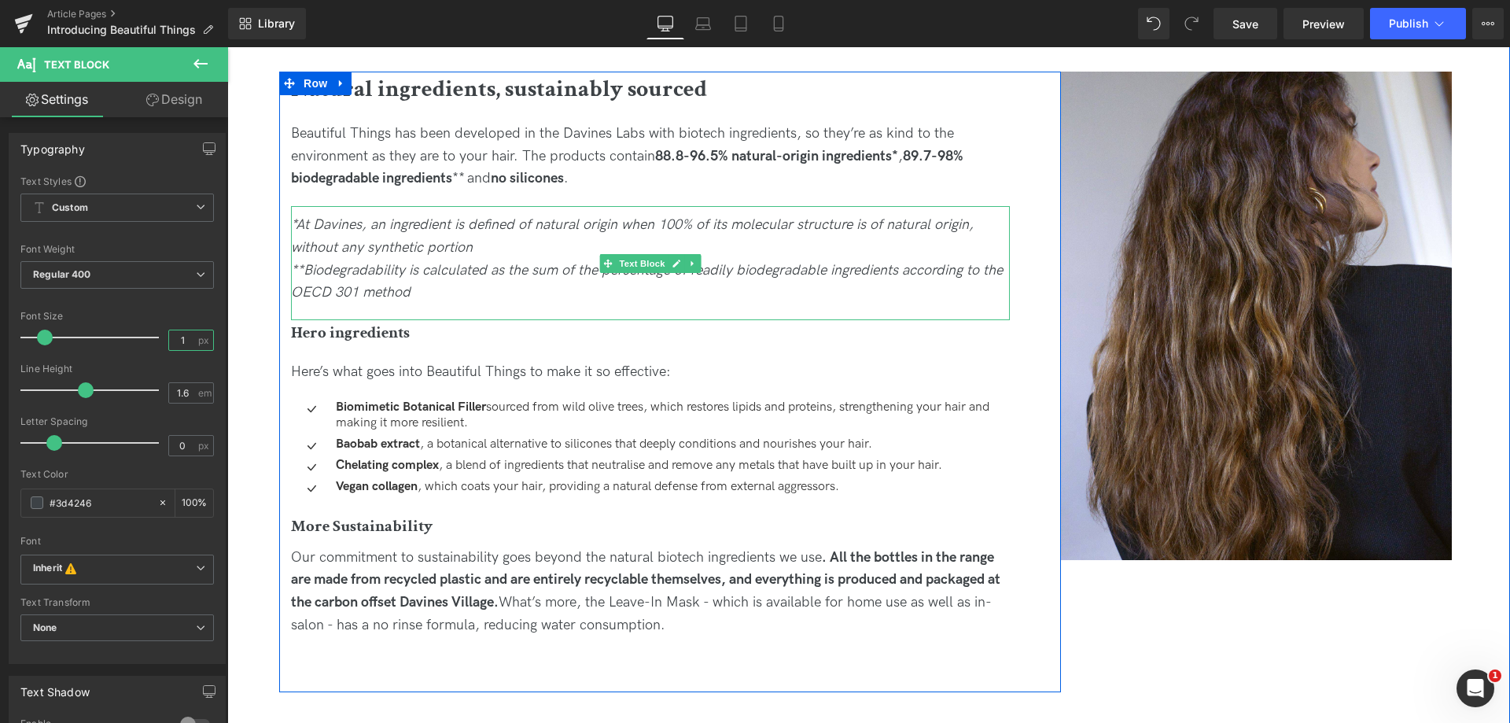
type input "12"
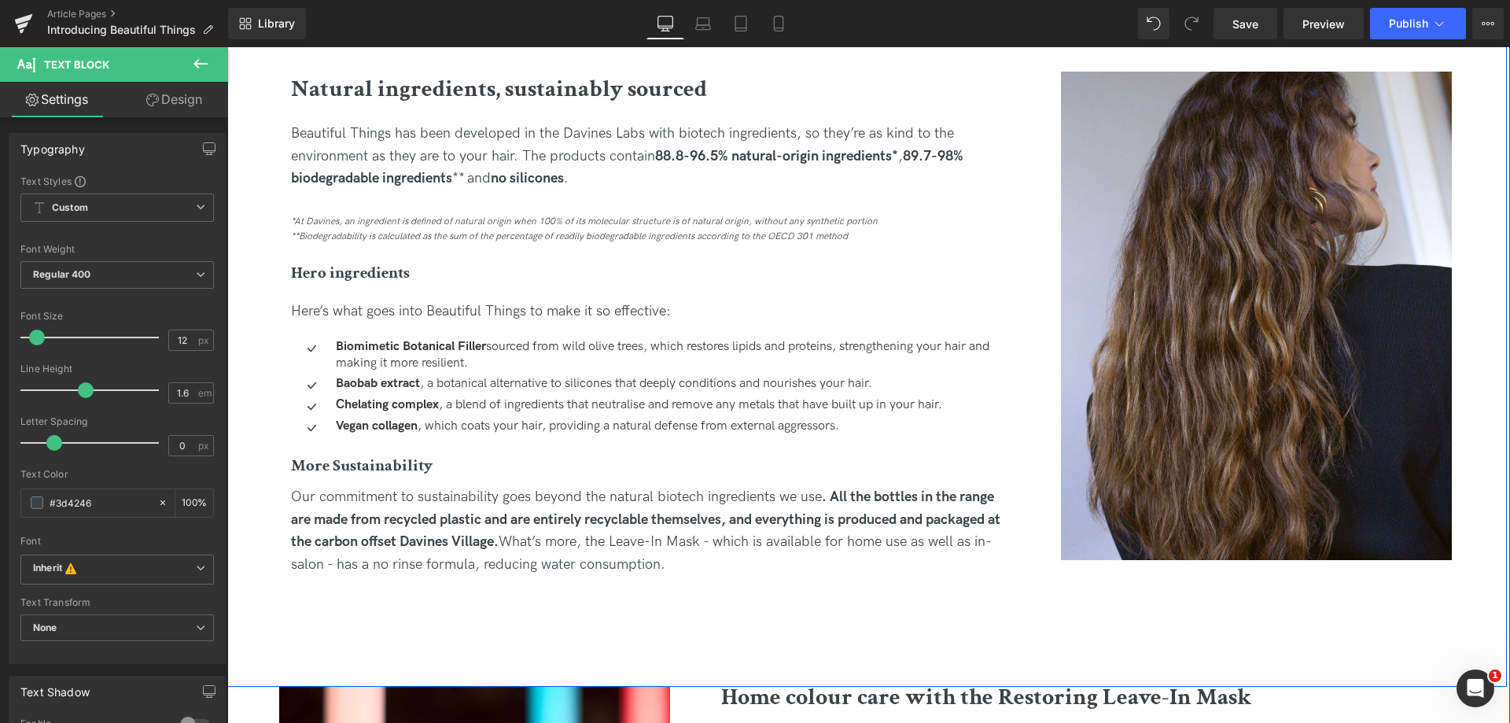
click at [258, 190] on div "Image Natural ingredients, sustainably sourced Heading Beautiful Things has bee…" at bounding box center [865, 352] width 1283 height 670
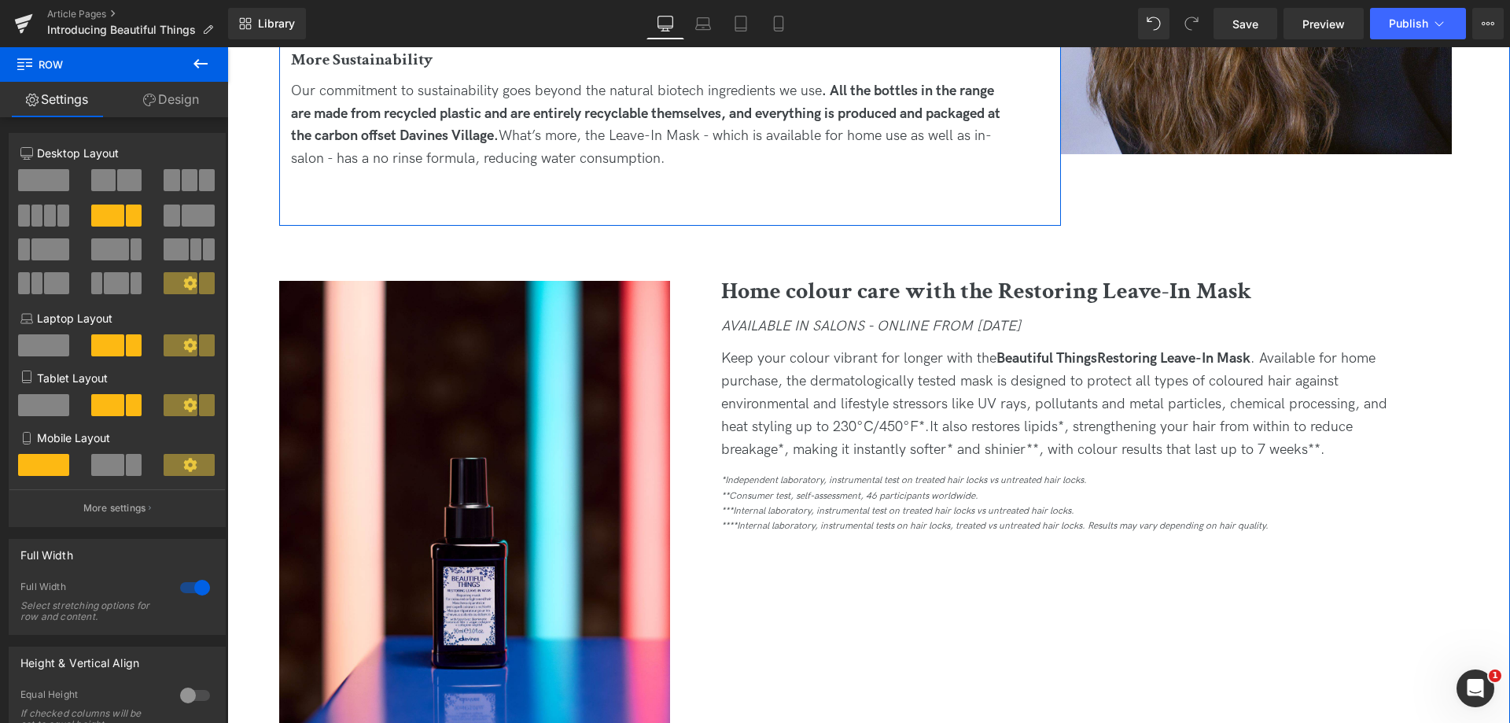
scroll to position [2124, 0]
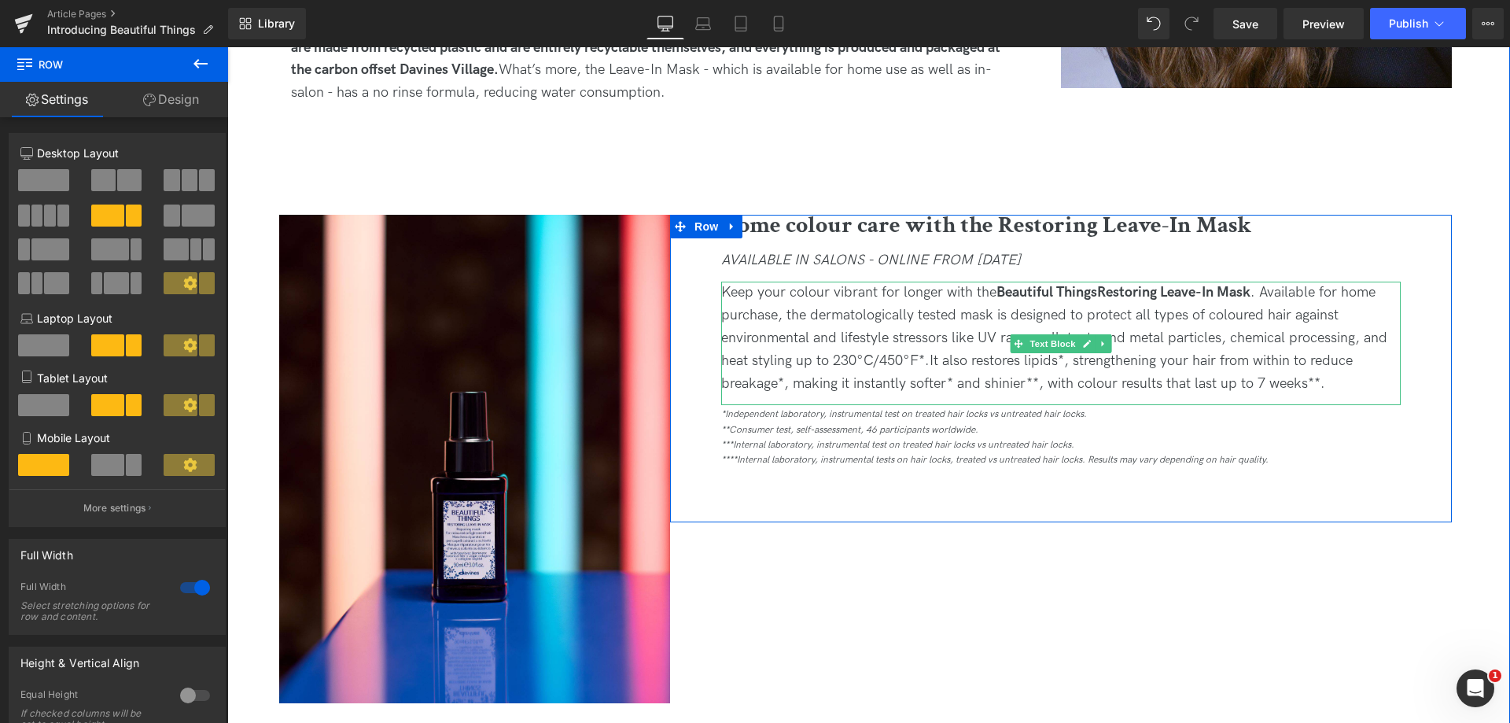
click at [1312, 383] on span "It also restores lipids*, strengthening your hair from within to reduce breakag…" at bounding box center [1037, 371] width 632 height 39
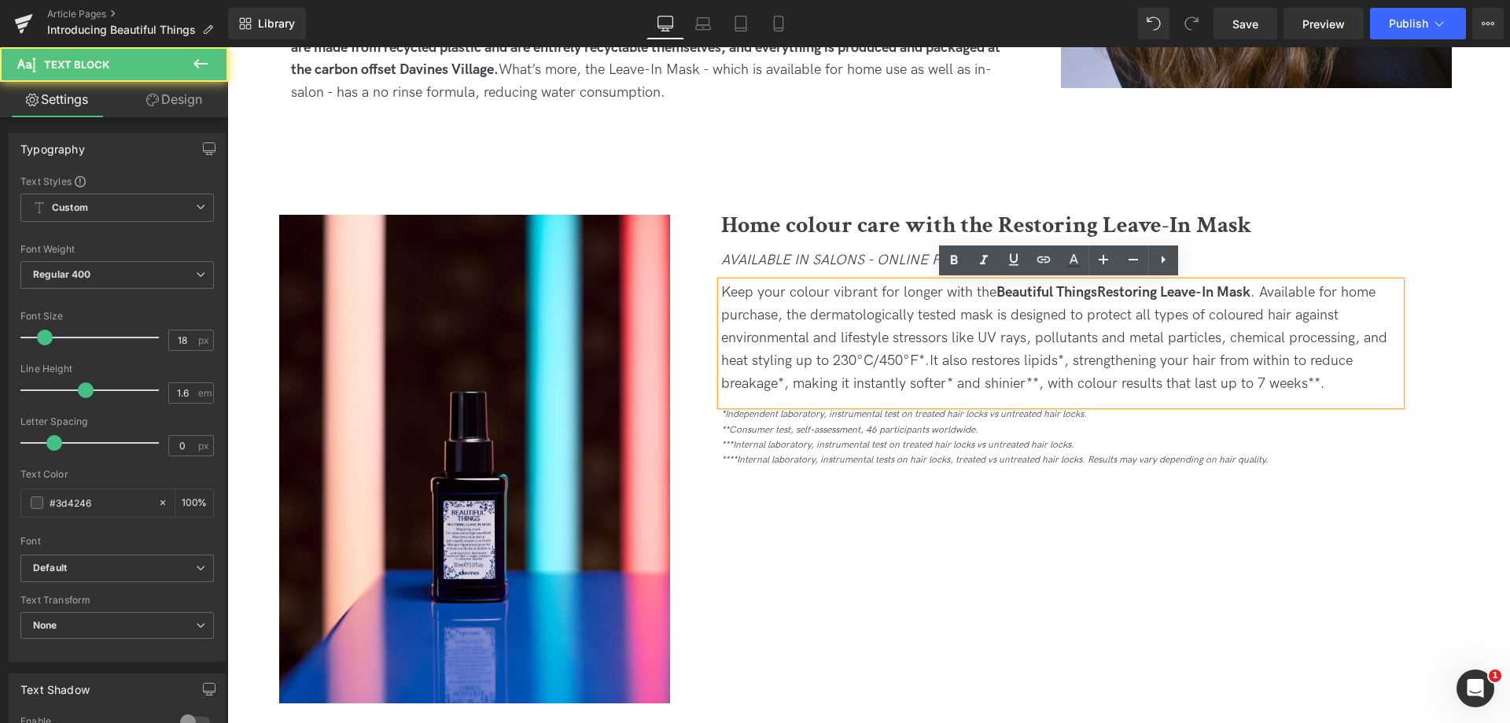
click at [1316, 381] on span "It also restores lipids*, strengthening your hair from within to reduce breakag…" at bounding box center [1037, 371] width 632 height 39
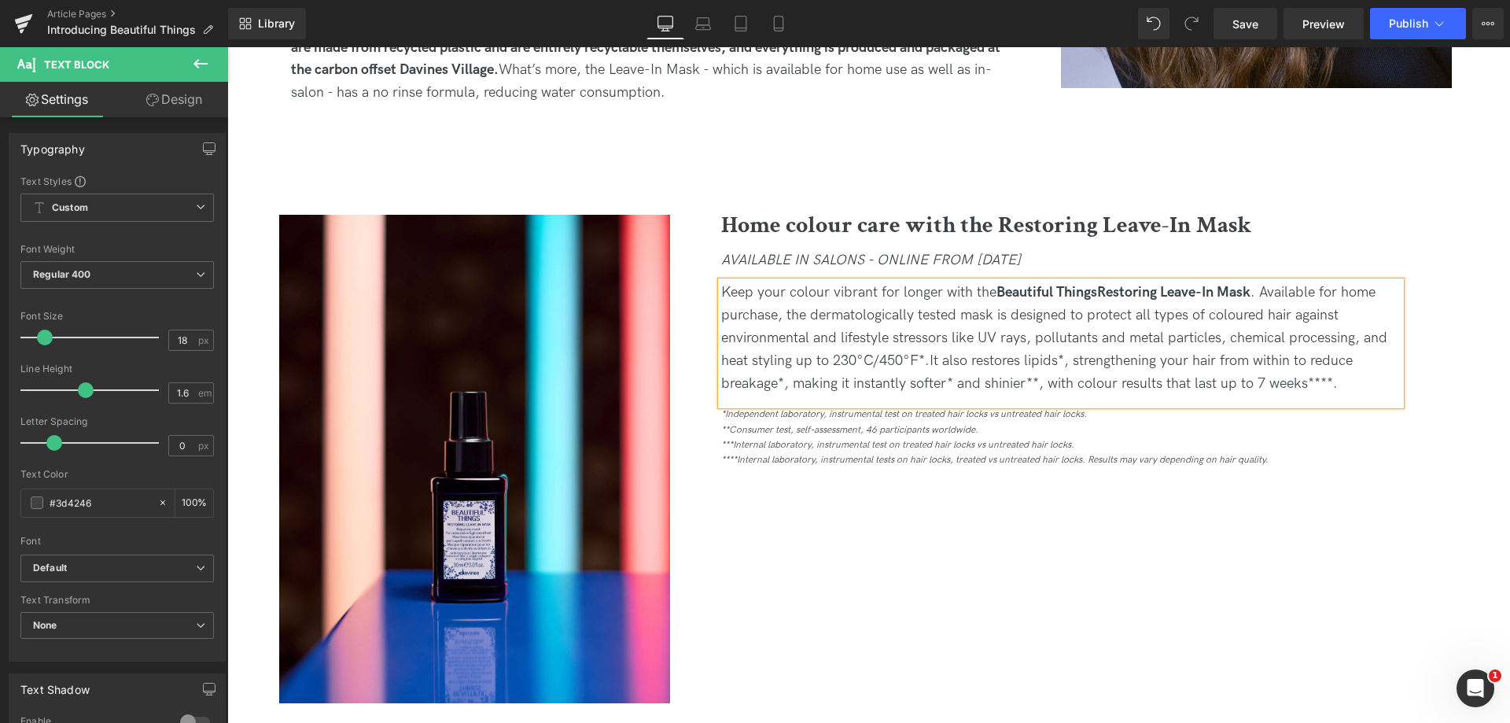
click at [943, 378] on span "It also restores lipids*, strengthening your hair from within to reduce breakag…" at bounding box center [1037, 371] width 632 height 39
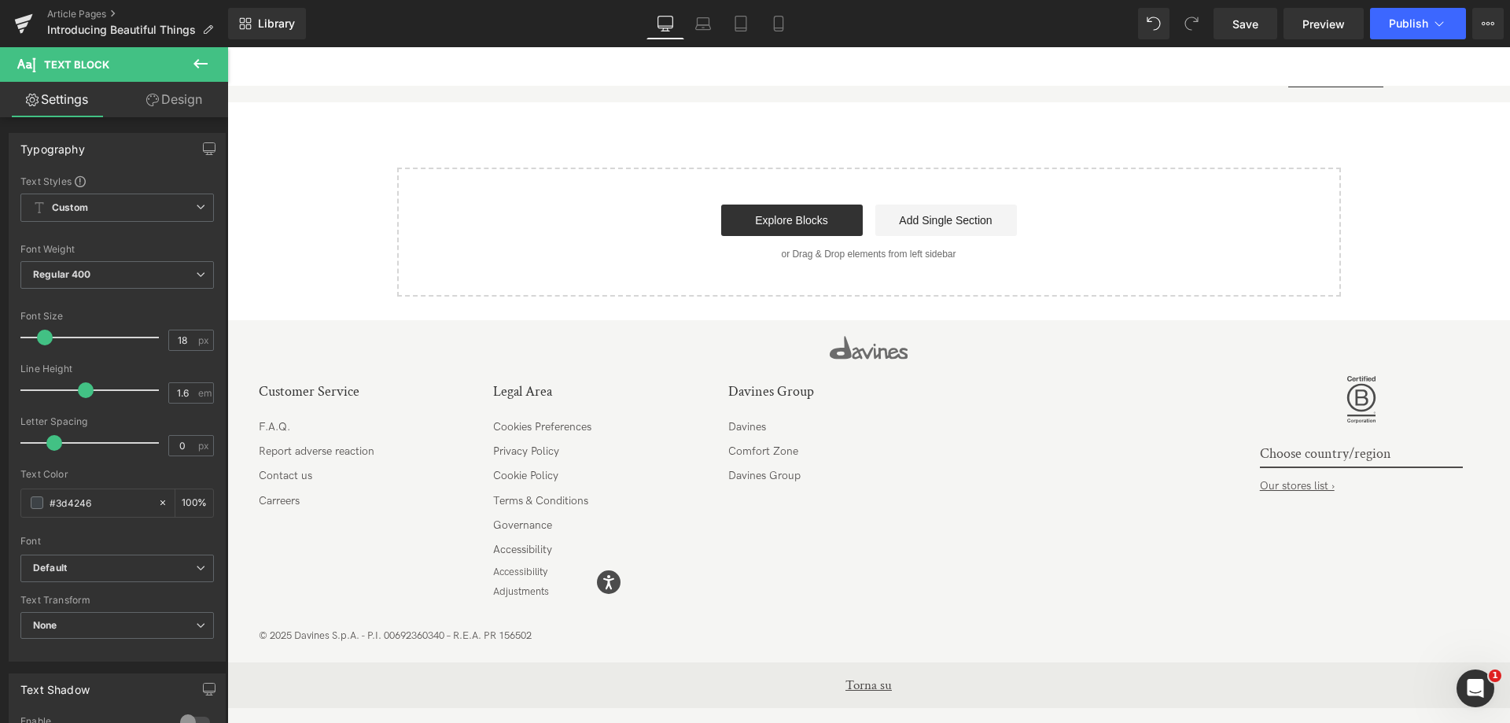
scroll to position [3885, 0]
click at [1259, 32] on link "Save" at bounding box center [1246, 23] width 64 height 31
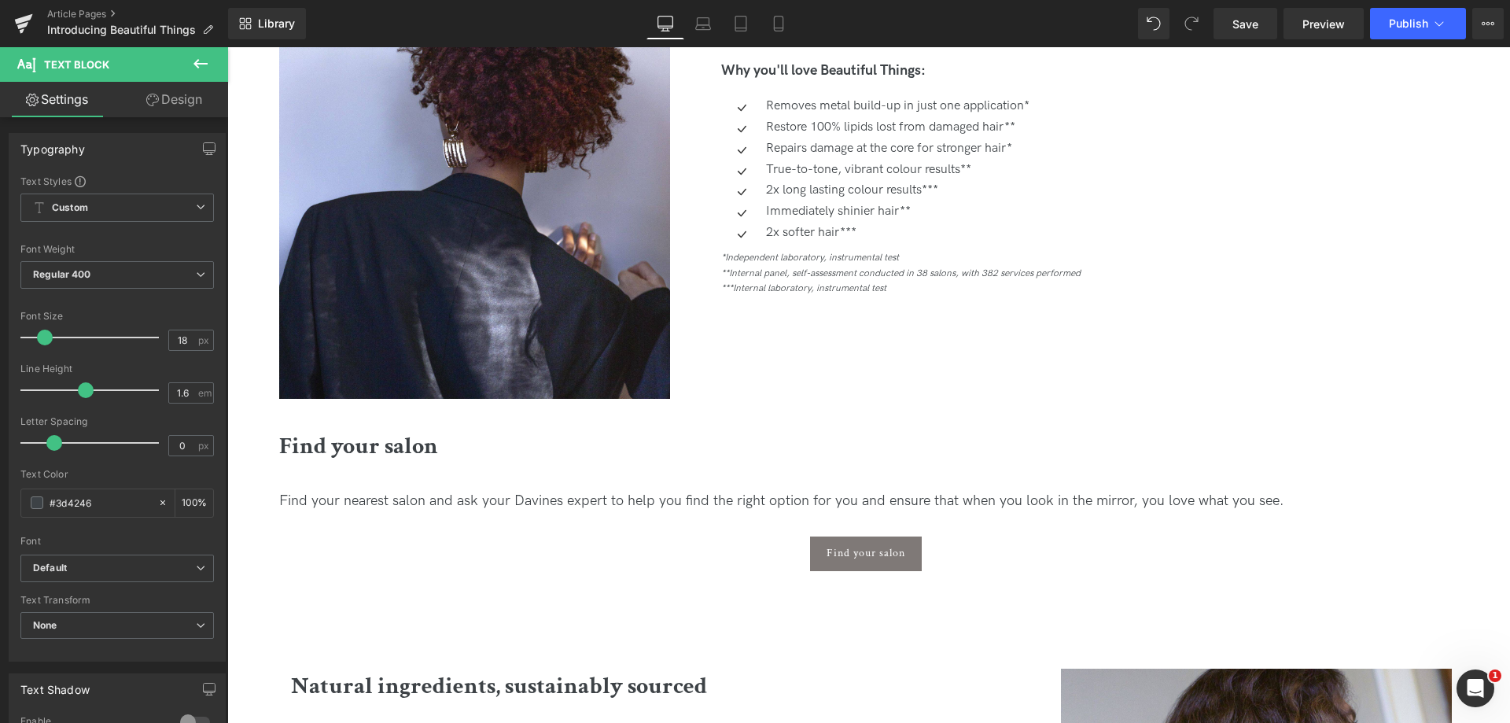
scroll to position [1053, 0]
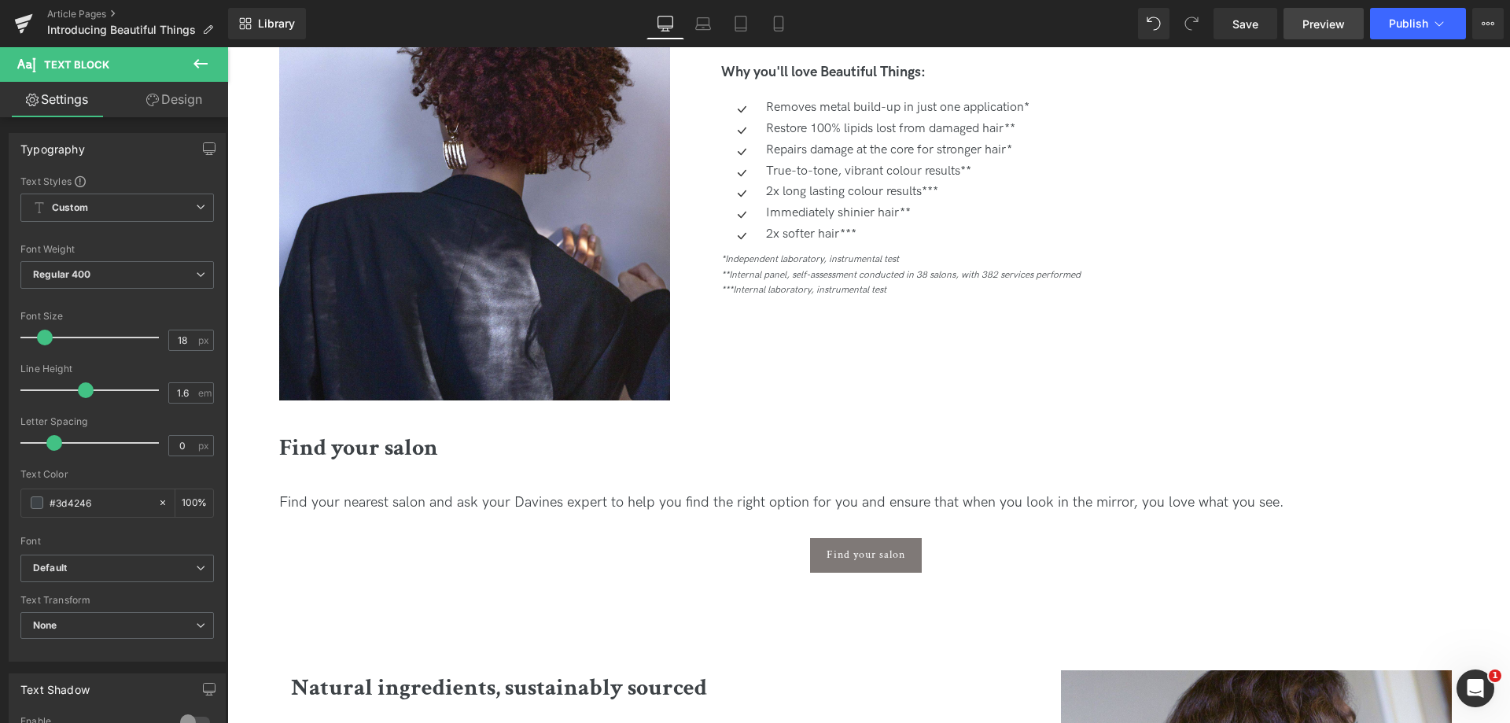
click at [1325, 12] on link "Preview" at bounding box center [1324, 23] width 80 height 31
click at [94, 13] on link "Article Pages" at bounding box center [137, 14] width 181 height 13
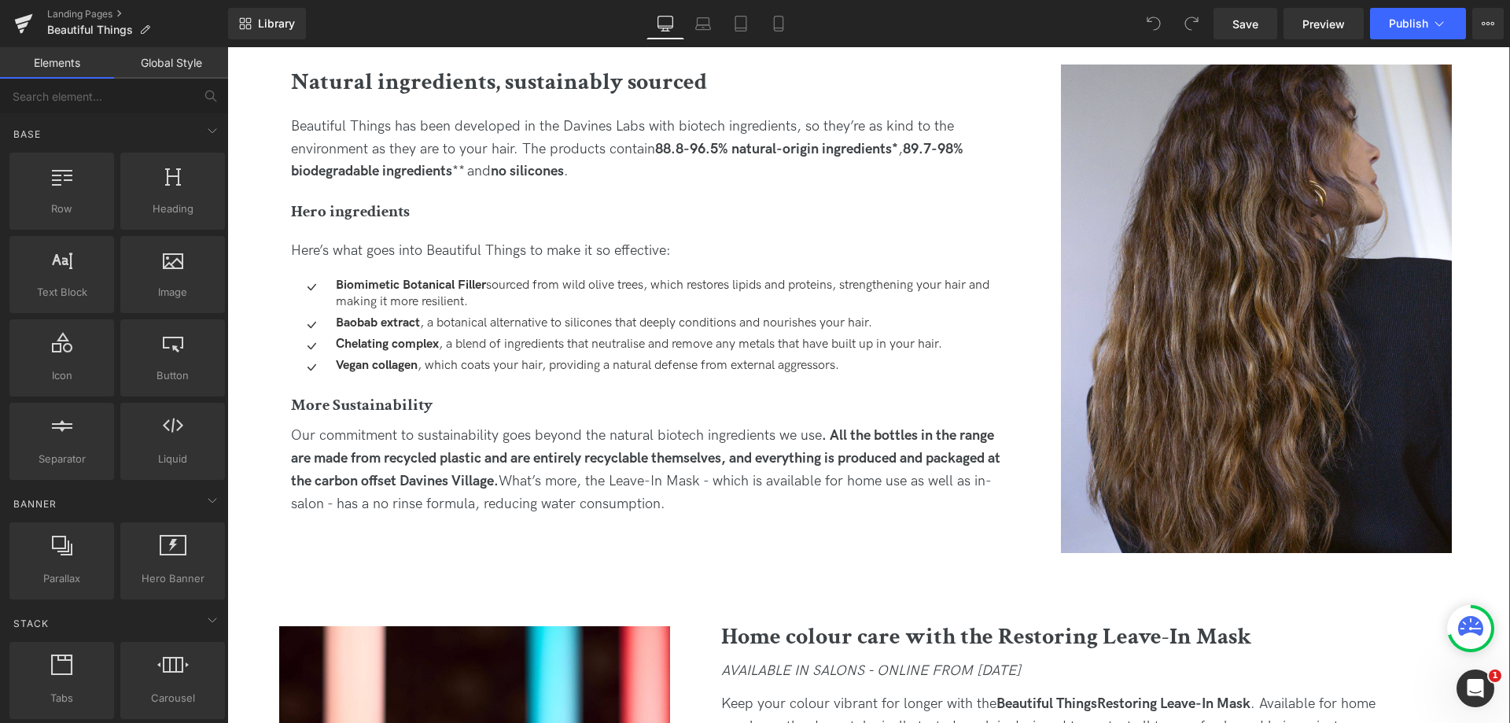
scroll to position [1573, 0]
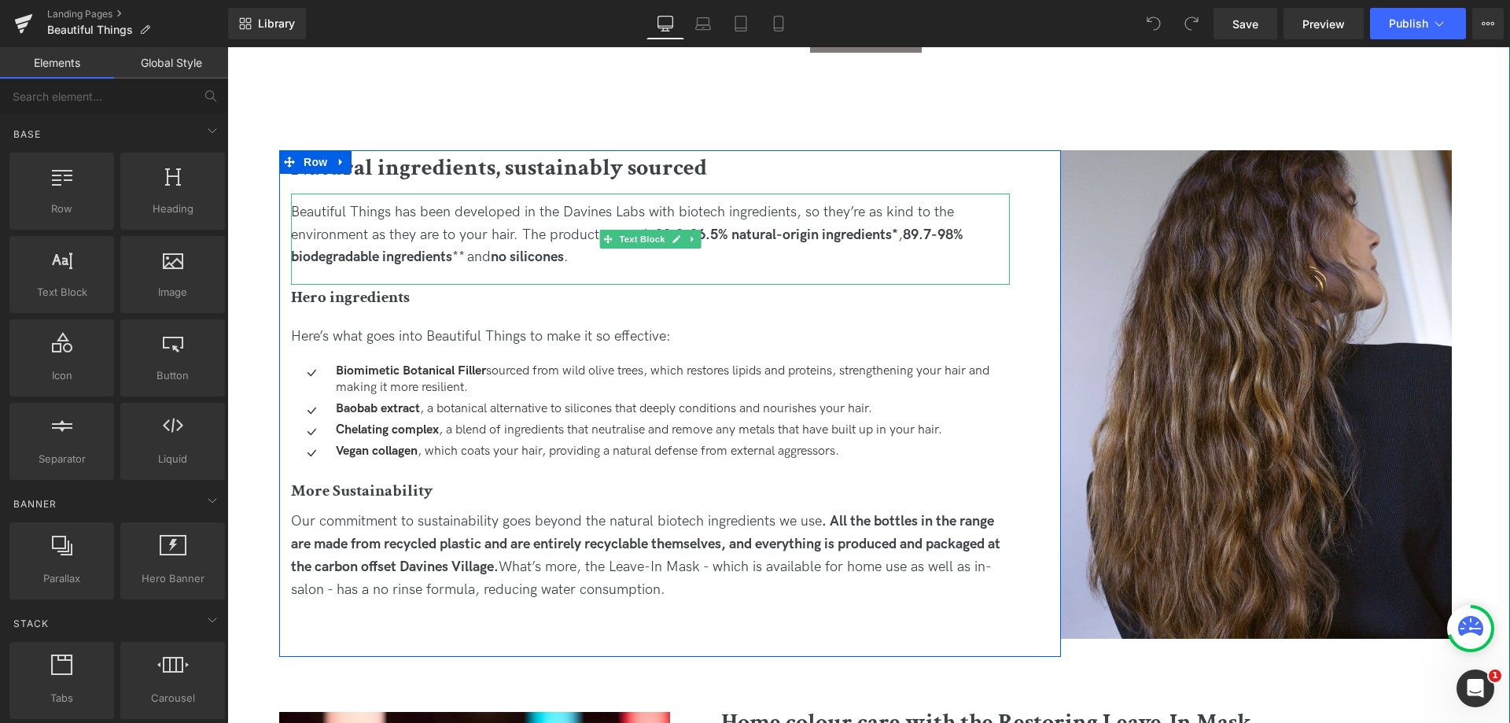
click at [605, 255] on div "Beautiful Things has been developed in the Davines Labs with biotech ingredient…" at bounding box center [650, 235] width 719 height 68
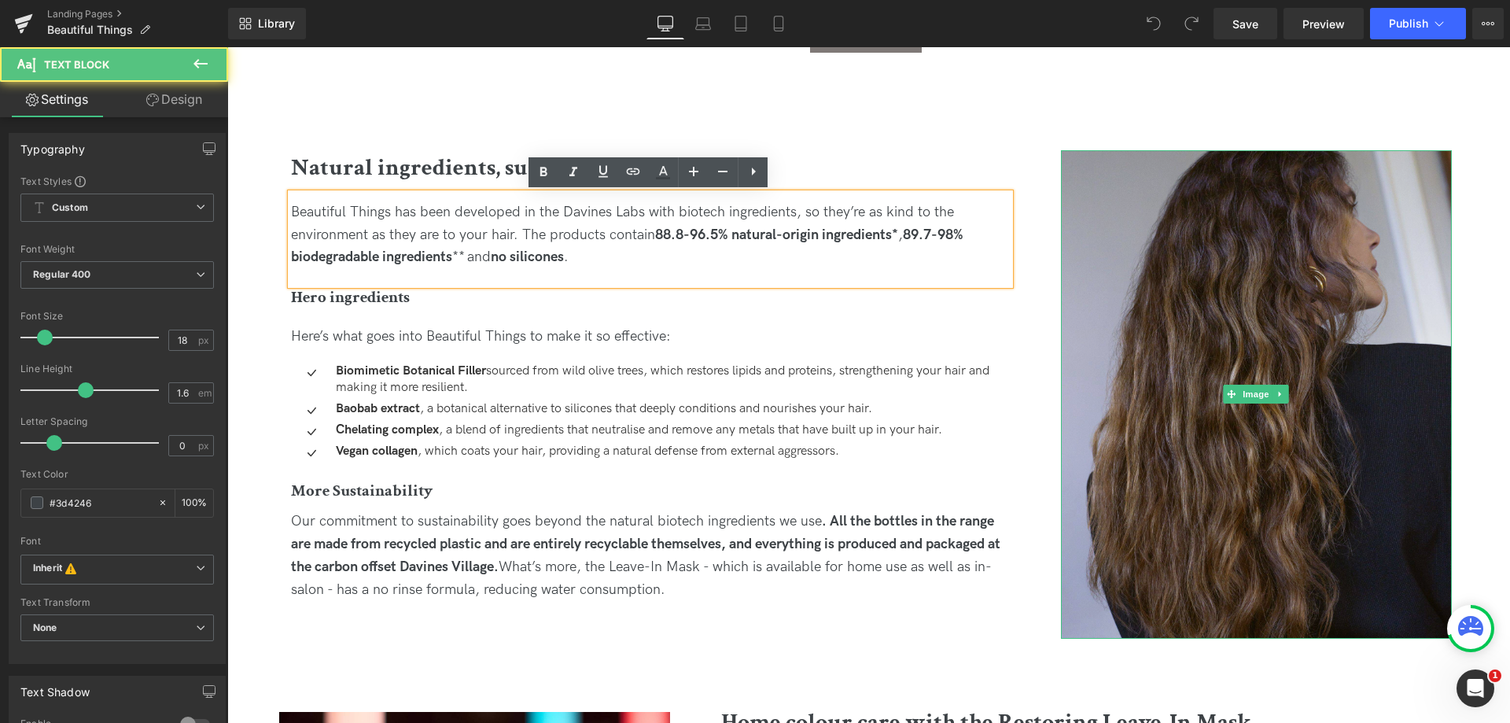
click at [1138, 239] on img at bounding box center [1256, 394] width 391 height 488
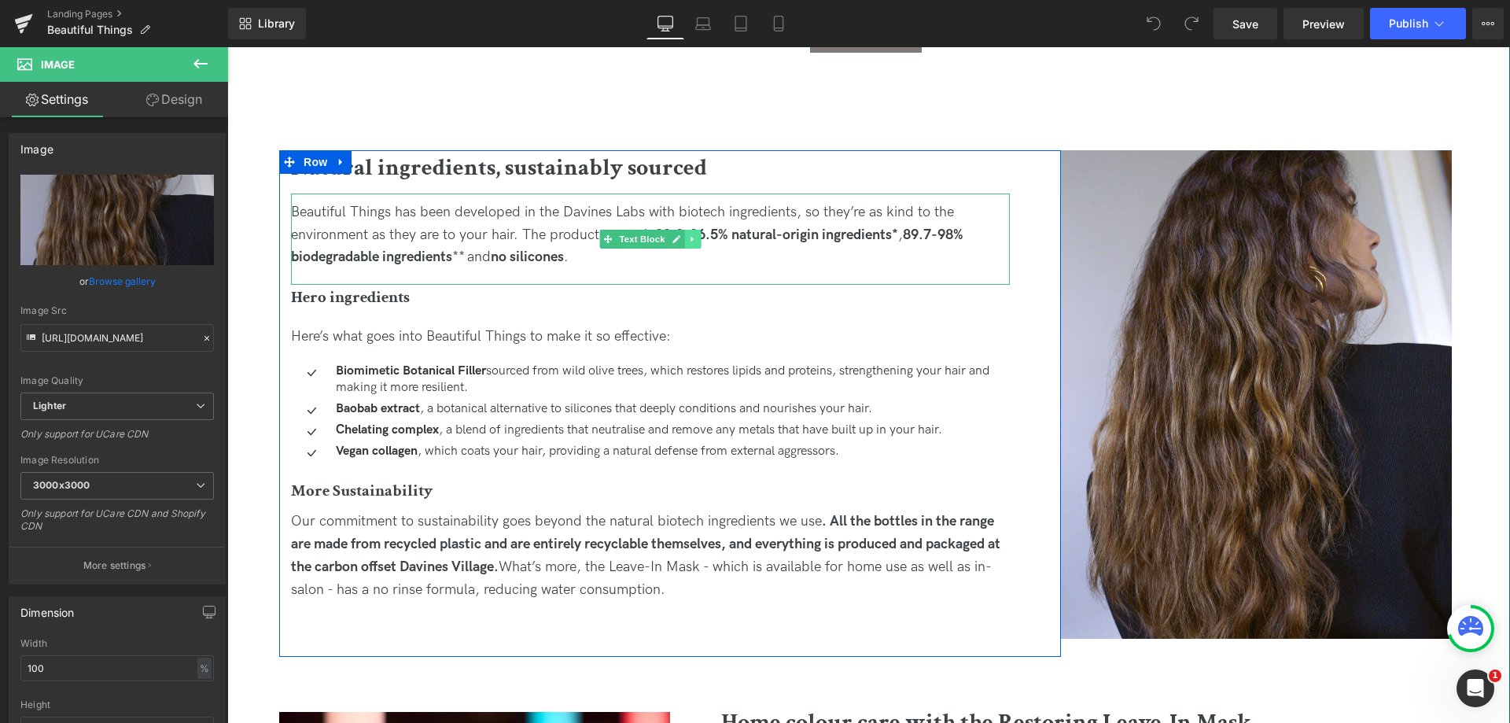
click at [691, 240] on icon at bounding box center [692, 239] width 2 height 6
click at [684, 241] on icon at bounding box center [684, 238] width 9 height 9
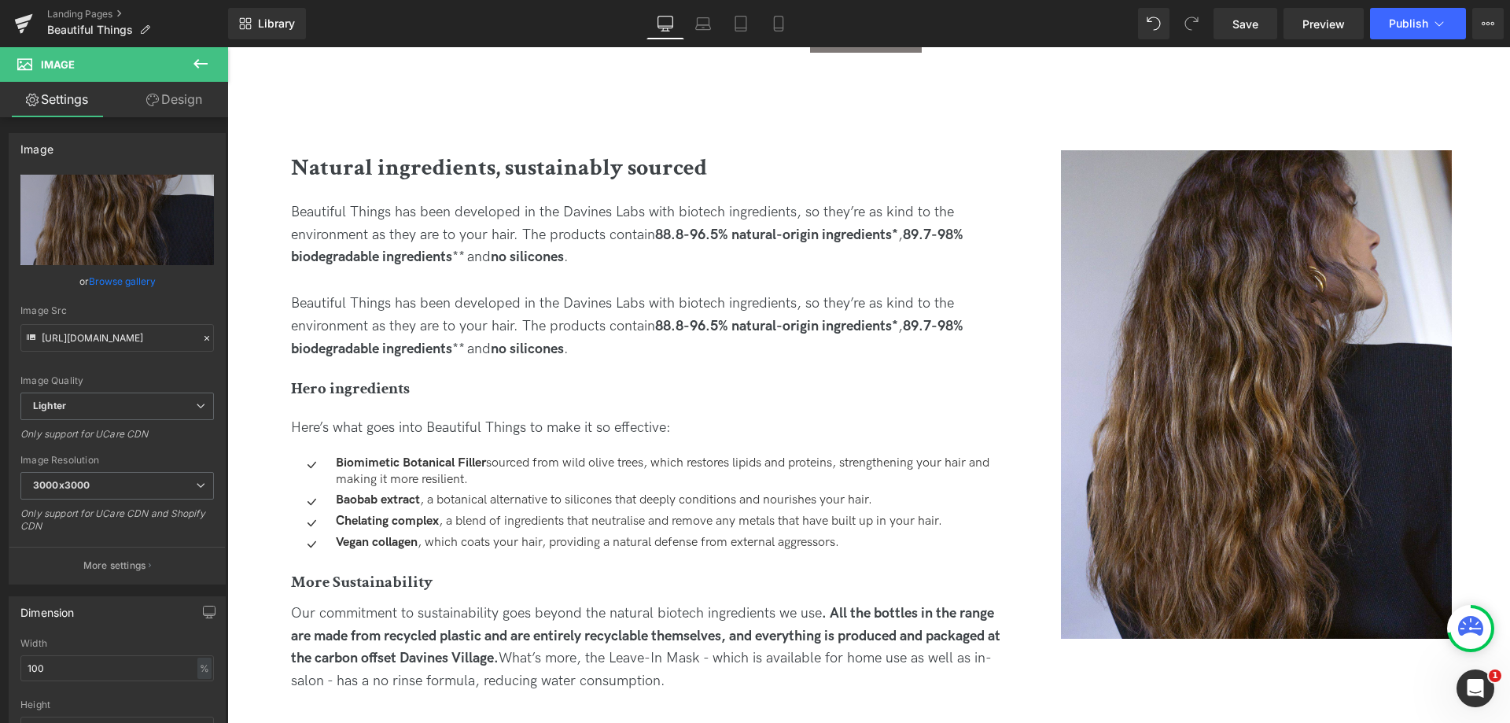
click at [432, 321] on div "Beautiful Things has been developed in the Davines Labs with biotech ingredient…" at bounding box center [650, 327] width 719 height 68
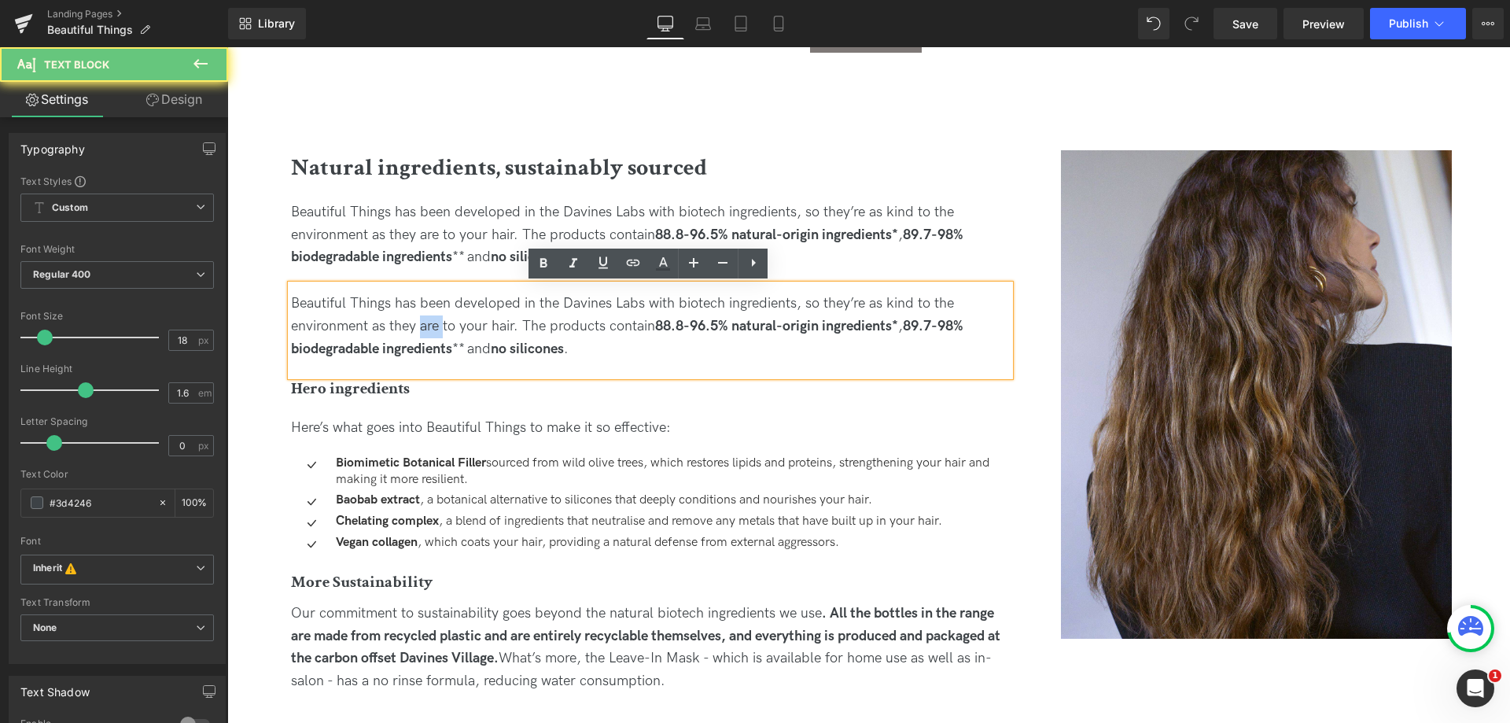
click at [432, 321] on div "Beautiful Things has been developed in the Davines Labs with biotech ingredient…" at bounding box center [650, 327] width 719 height 68
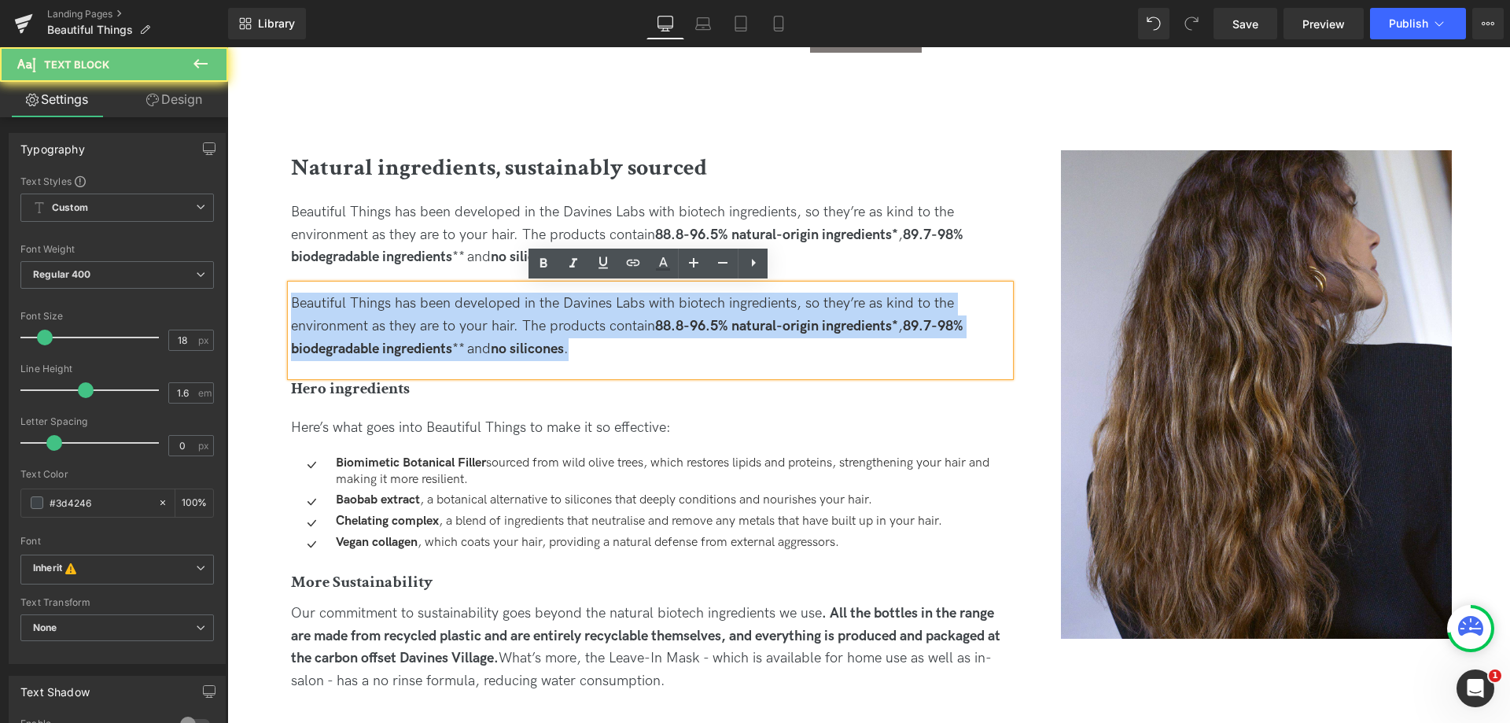
click at [432, 321] on div "Beautiful Things has been developed in the Davines Labs with biotech ingredient…" at bounding box center [650, 327] width 719 height 68
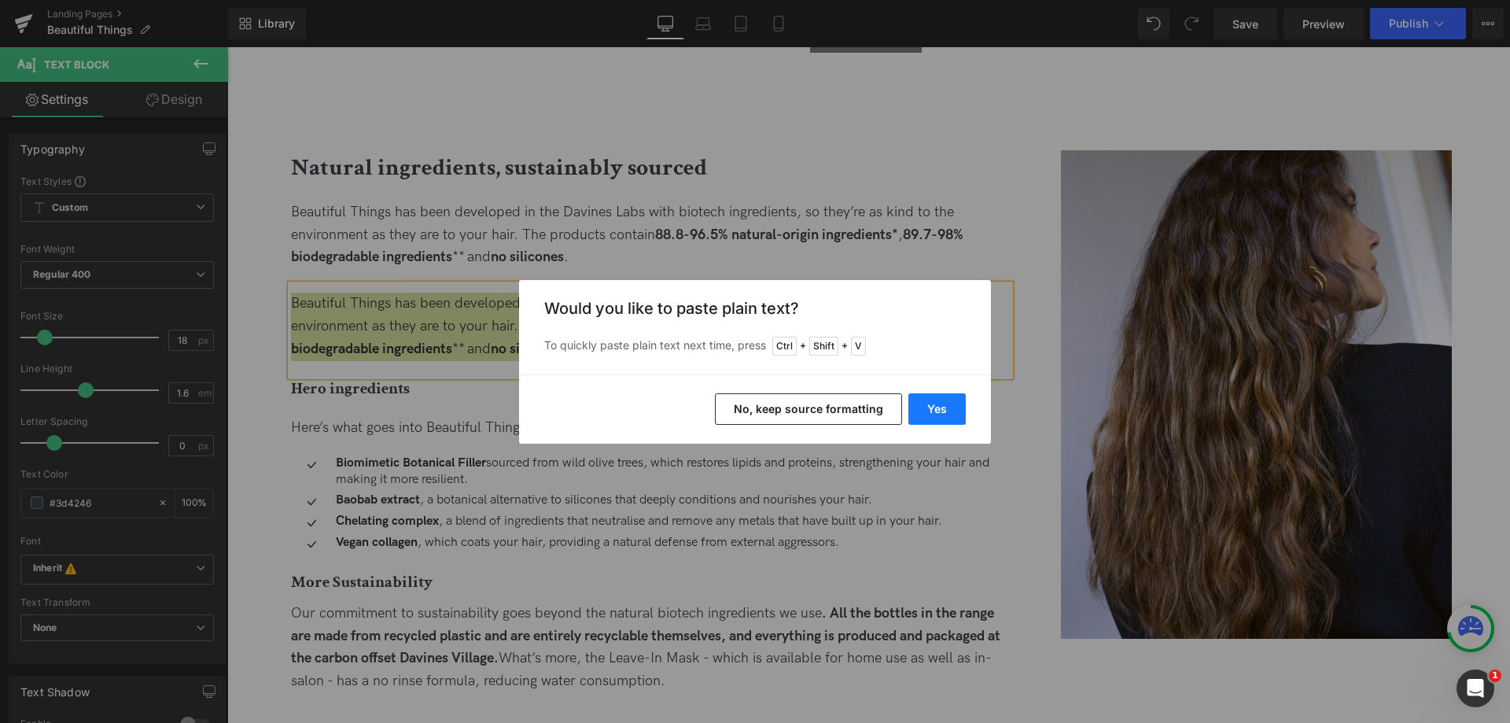
click at [930, 410] on button "Yes" at bounding box center [936, 408] width 57 height 31
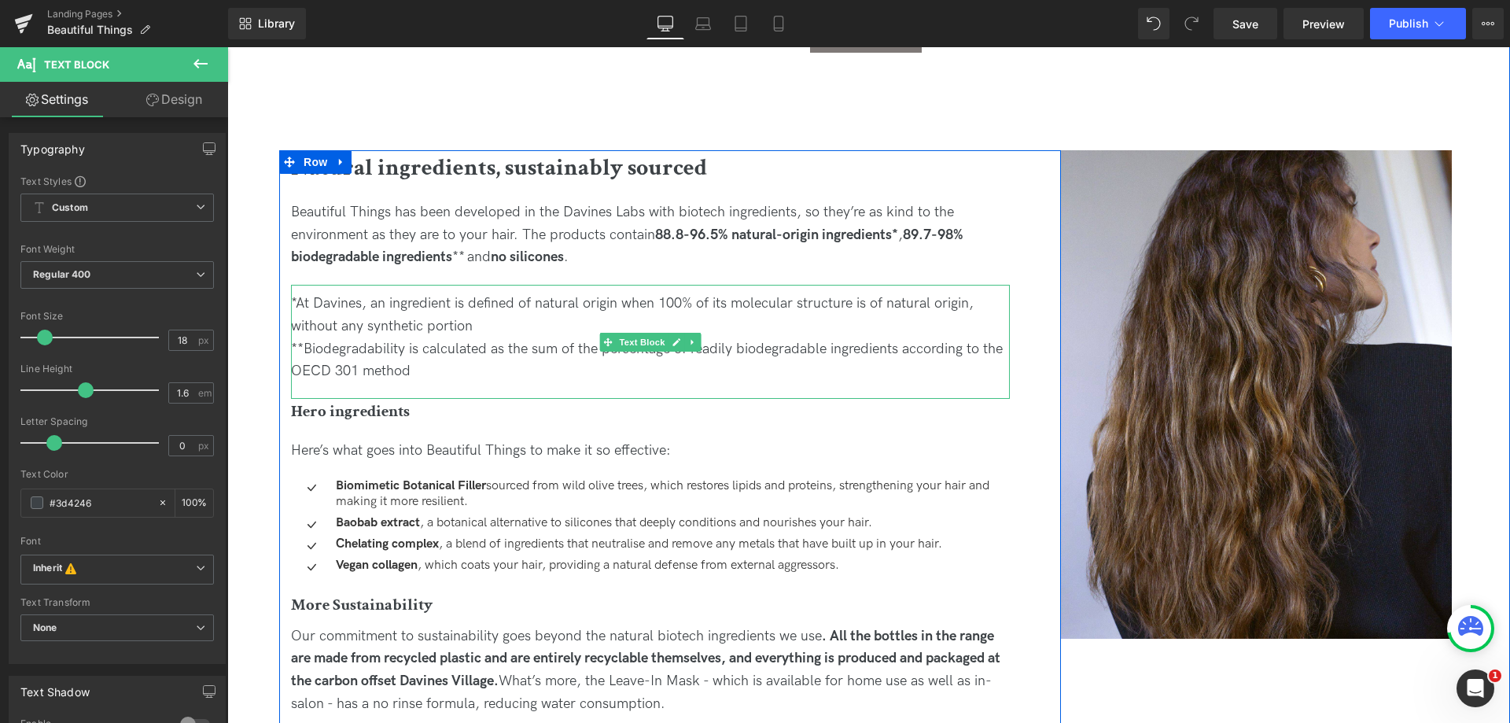
click at [383, 314] on div "*At Davines, an ingredient is defined of natural origin when 100% of its molecu…" at bounding box center [650, 316] width 719 height 46
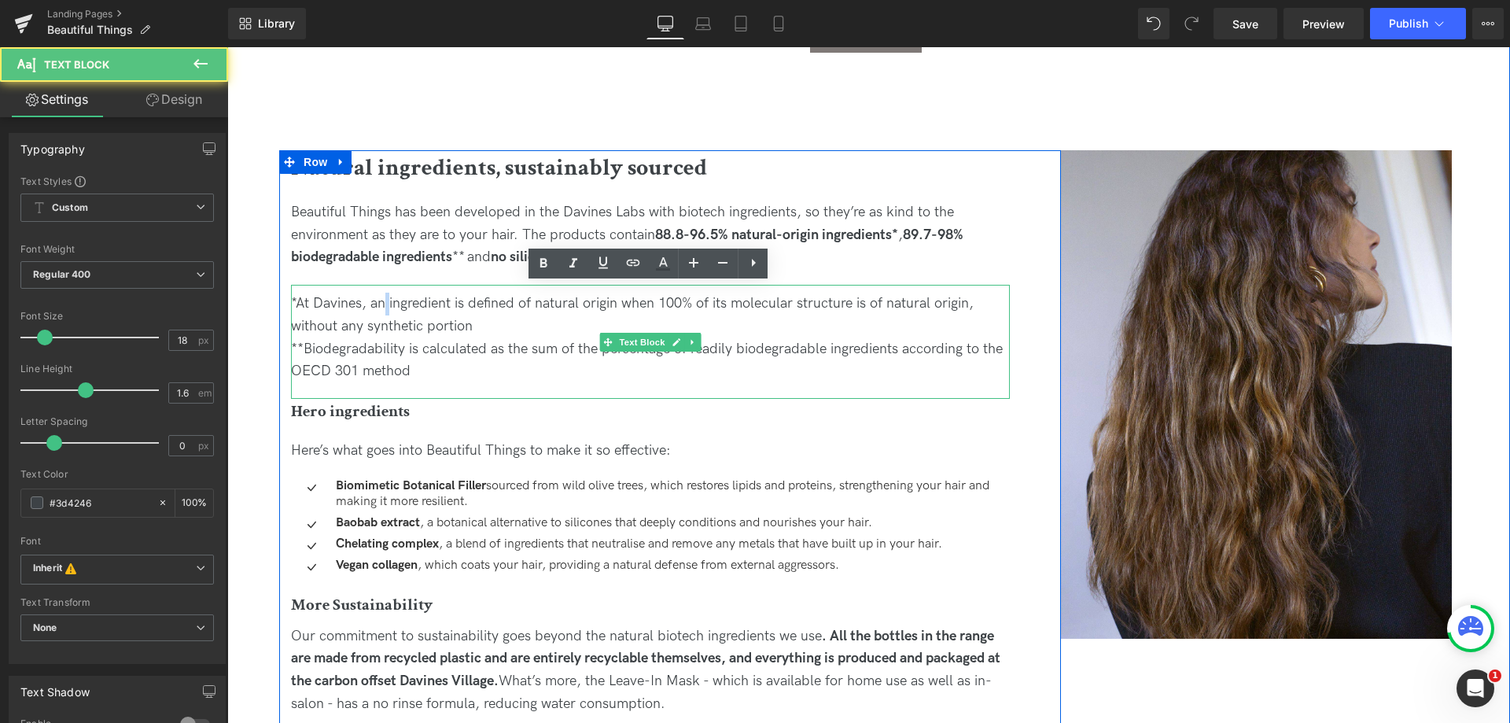
click at [383, 314] on div "*At Davines, an ingredient is defined of natural origin when 100% of its molecu…" at bounding box center [650, 316] width 719 height 46
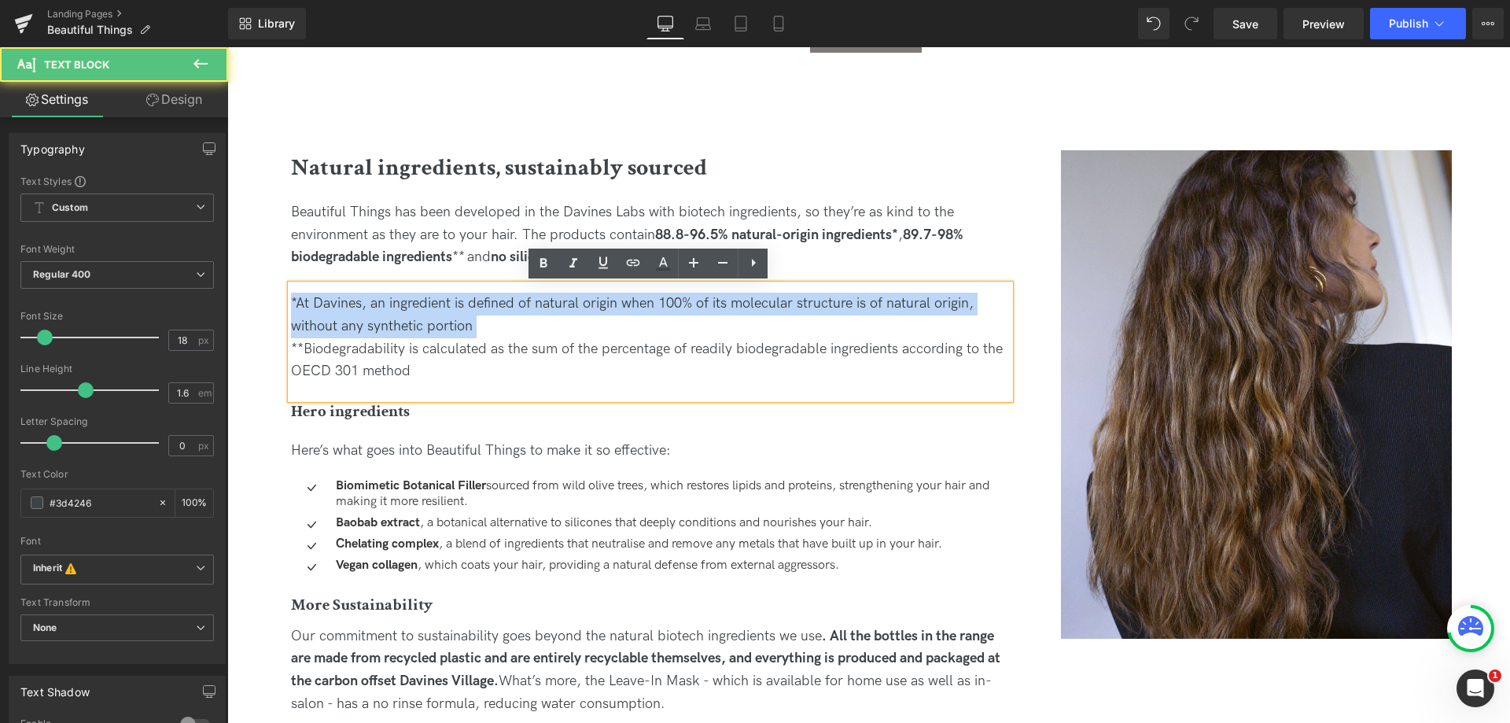
click at [383, 314] on div "*At Davines, an ingredient is defined of natural origin when 100% of its molecu…" at bounding box center [650, 316] width 719 height 46
drag, startPoint x: 426, startPoint y: 377, endPoint x: 260, endPoint y: 271, distance: 196.6
click at [260, 271] on div "Image Natural ingredients, sustainably sourced Heading Beautiful Things has bee…" at bounding box center [865, 460] width 1283 height 731
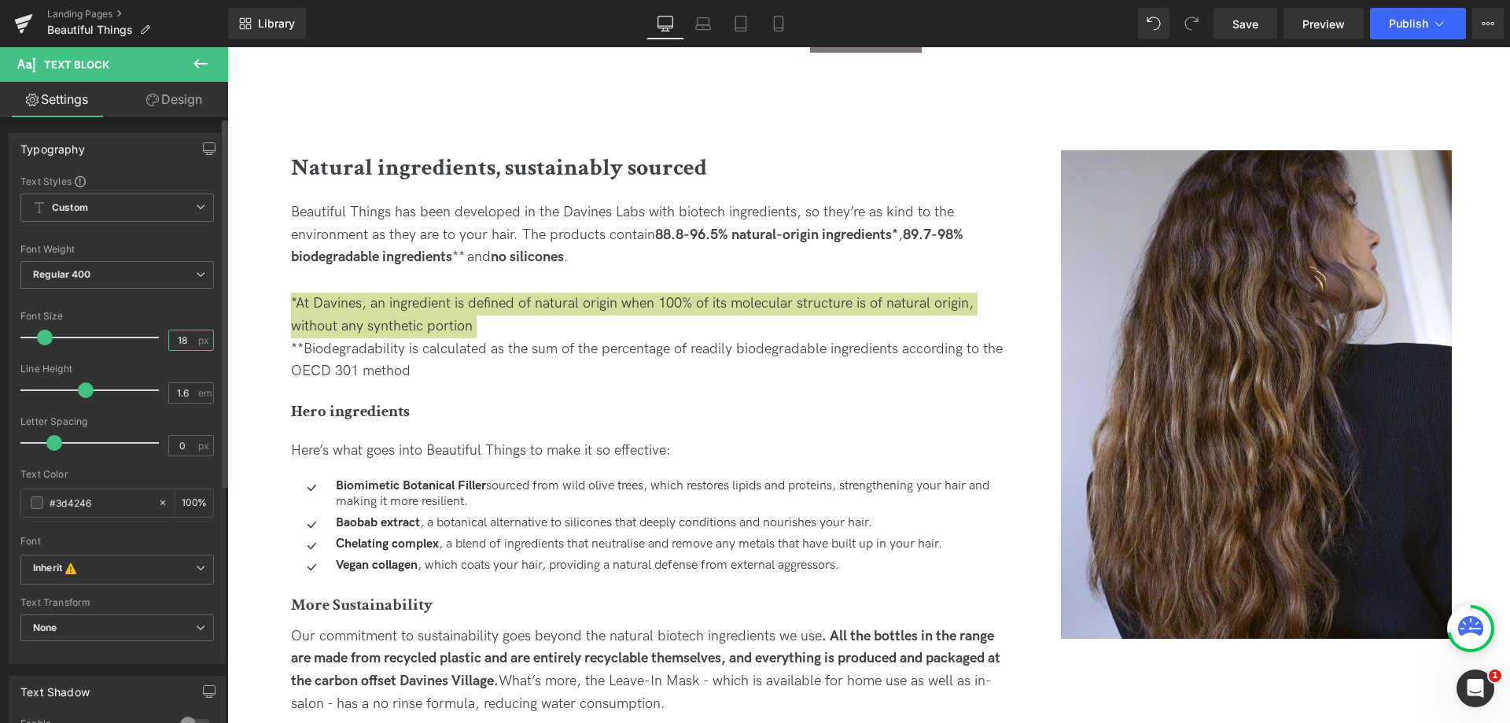
click at [181, 344] on input "18" at bounding box center [183, 340] width 28 height 20
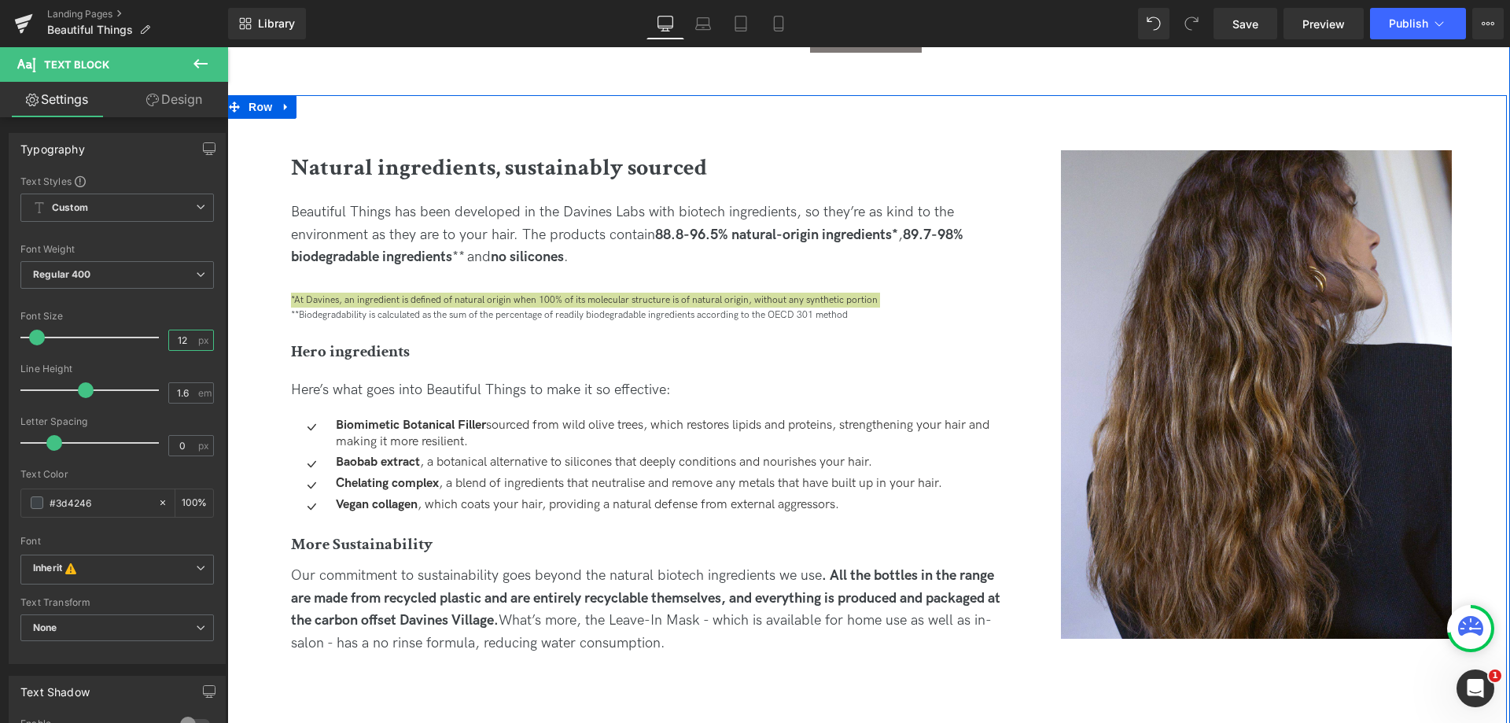
type input "12"
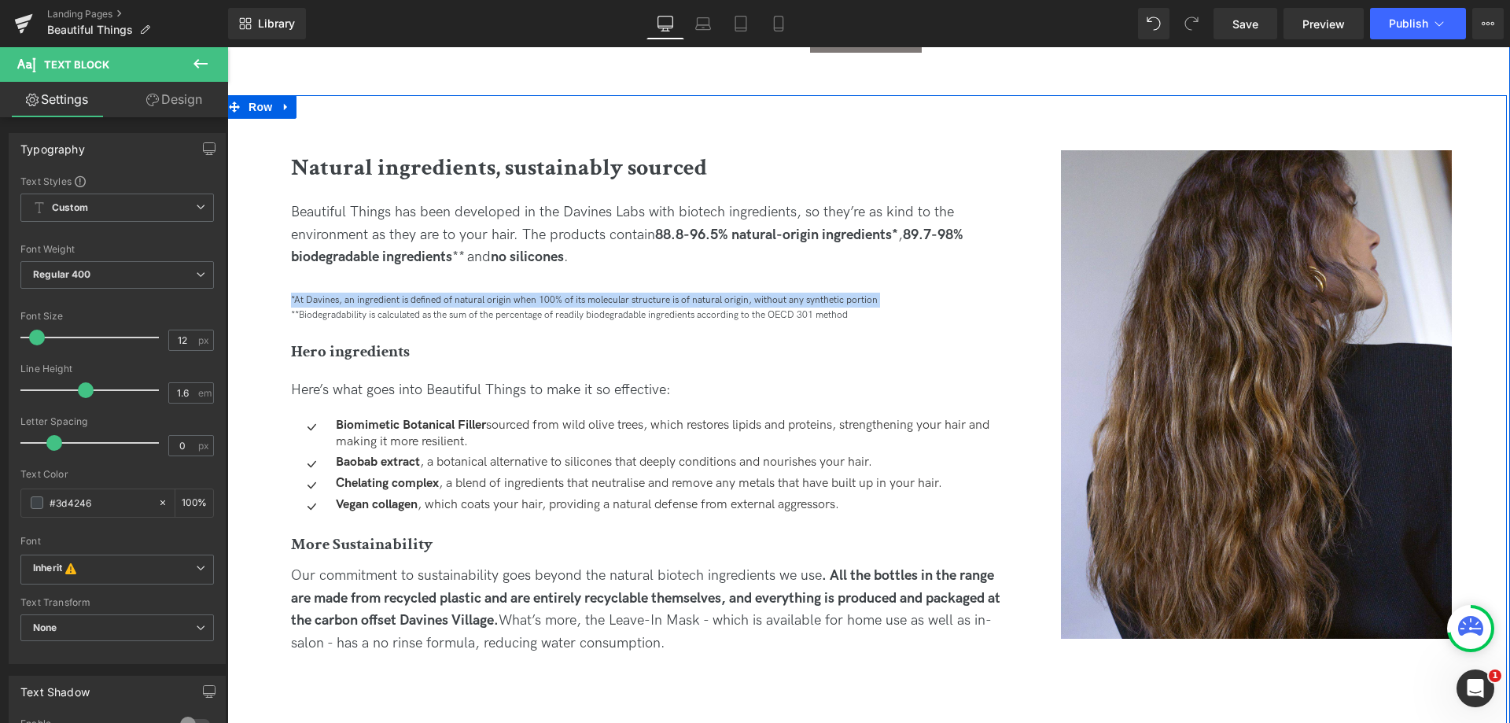
click at [396, 312] on div "**Biodegradability is calculated as the sum of the percentage of readily biodeg…" at bounding box center [650, 315] width 719 height 15
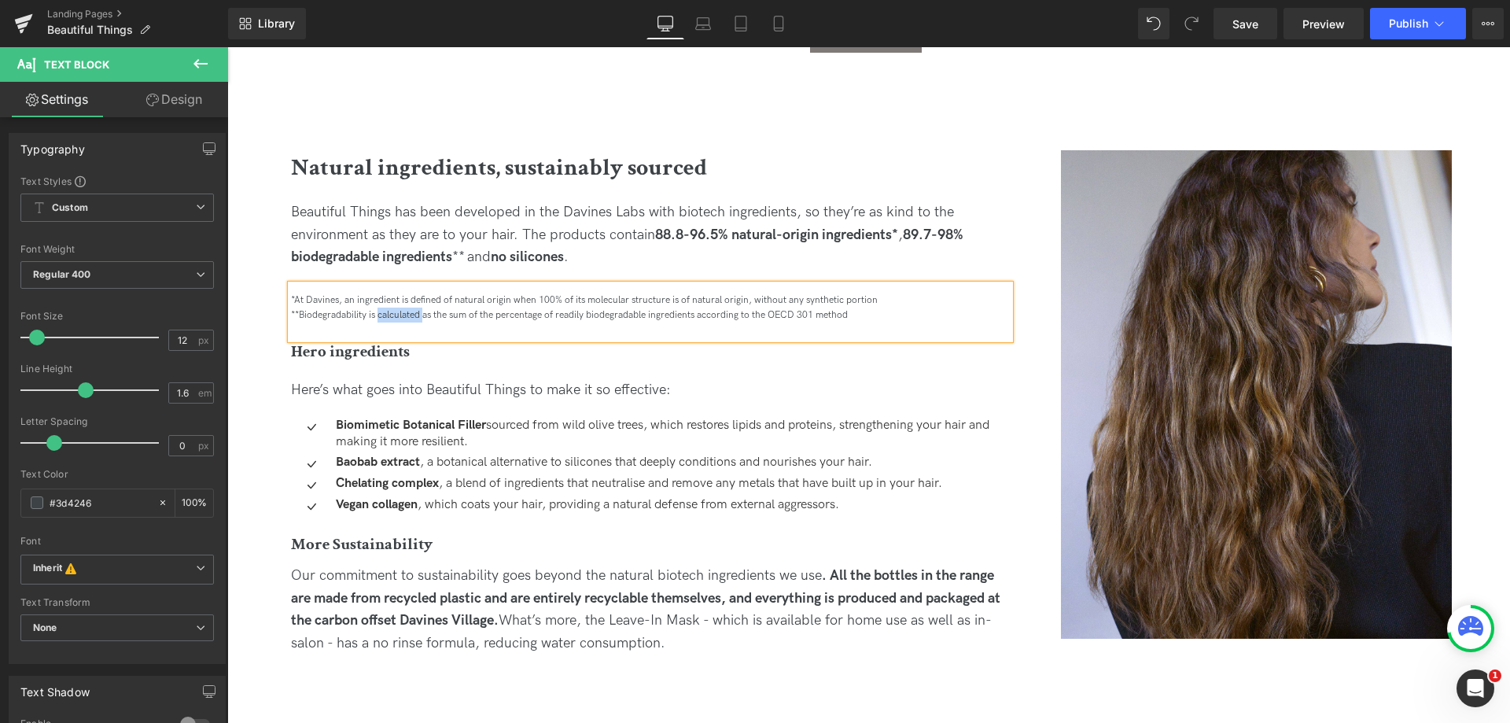
click at [396, 312] on div "**Biodegradability is calculated as the sum of the percentage of readily biodeg…" at bounding box center [650, 315] width 719 height 15
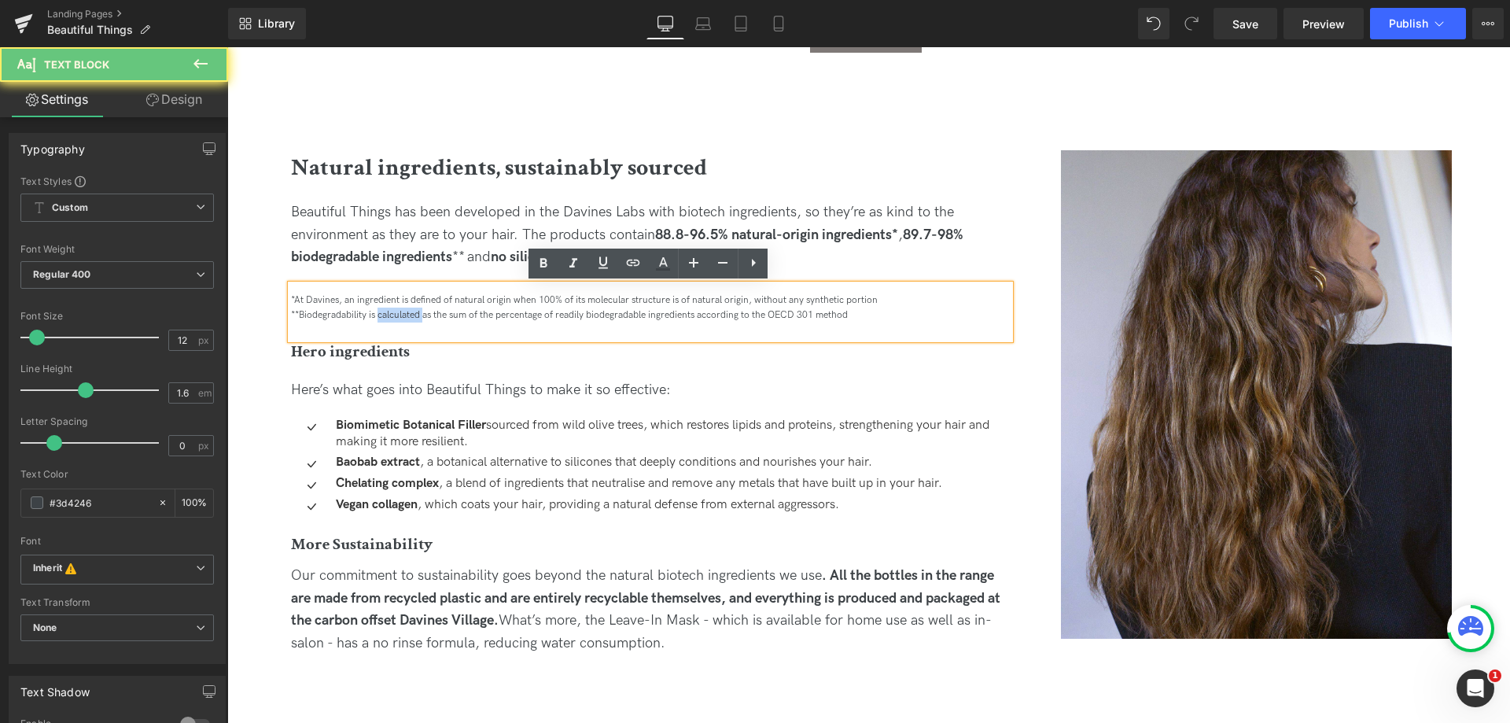
click at [396, 312] on div "**Biodegradability is calculated as the sum of the percentage of readily biodeg…" at bounding box center [650, 315] width 719 height 15
click at [936, 317] on div "**Biodegradability is calculated as the sum of the percentage of readily biodeg…" at bounding box center [650, 315] width 719 height 15
drag, startPoint x: 911, startPoint y: 324, endPoint x: 272, endPoint y: 300, distance: 639.2
click at [272, 300] on div "Image Natural ingredients, sustainably sourced Heading Beautiful Things has bee…" at bounding box center [865, 430] width 1283 height 670
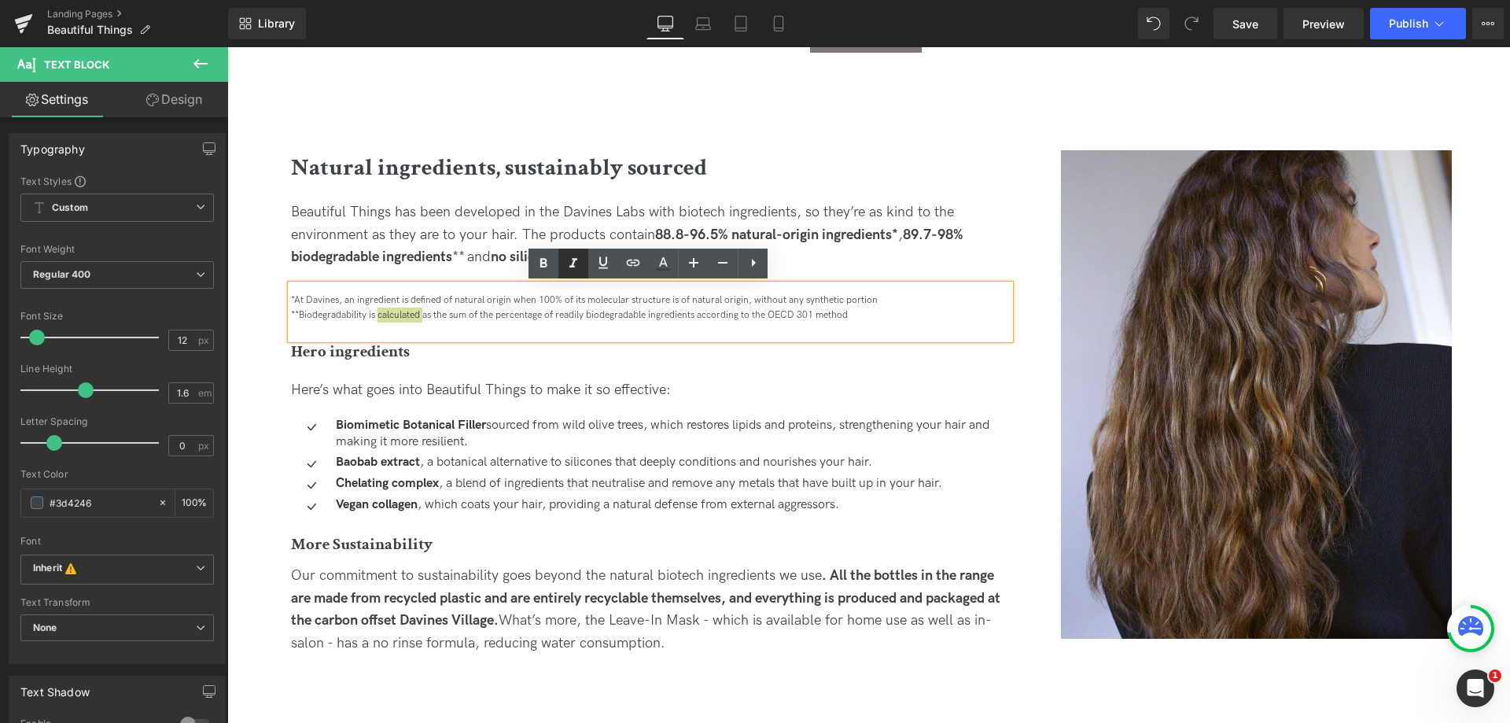
click at [587, 264] on link at bounding box center [573, 264] width 30 height 30
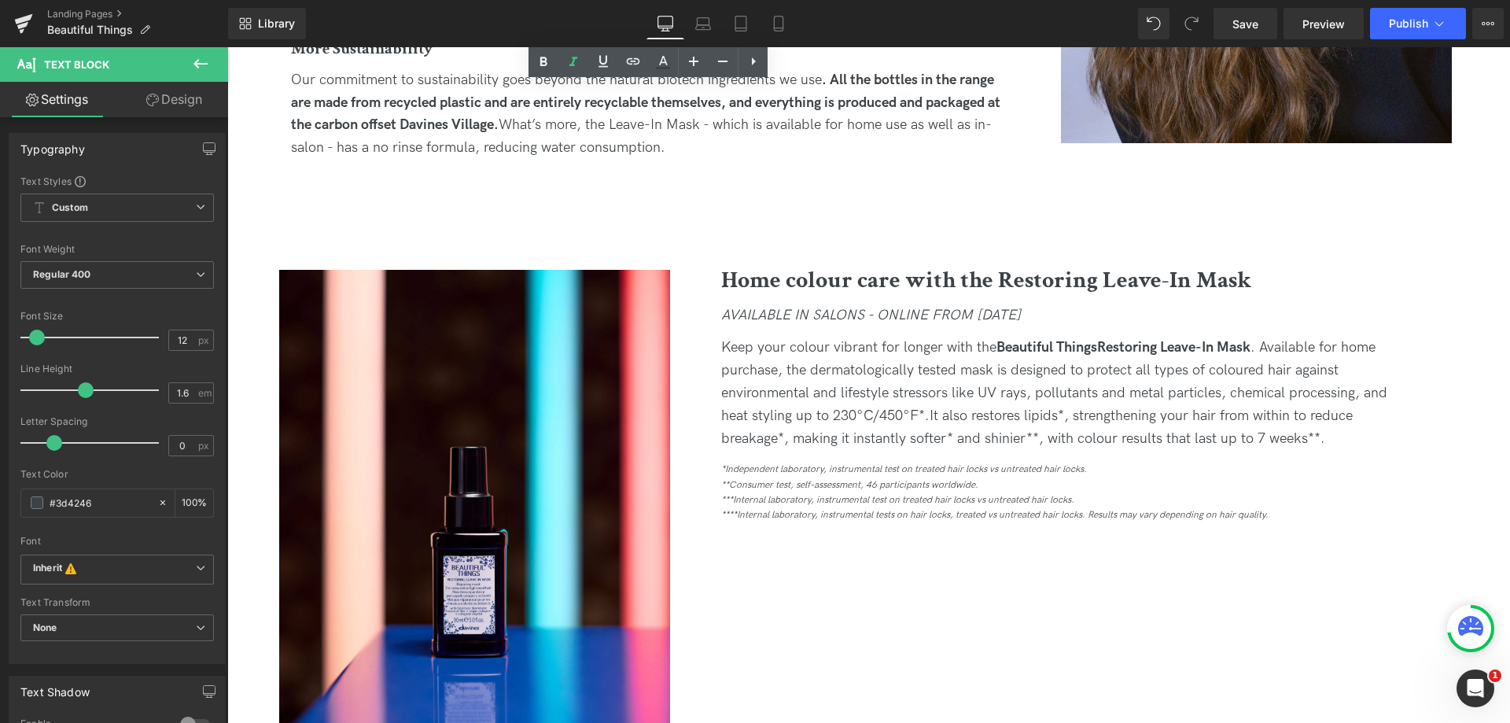
scroll to position [2202, 0]
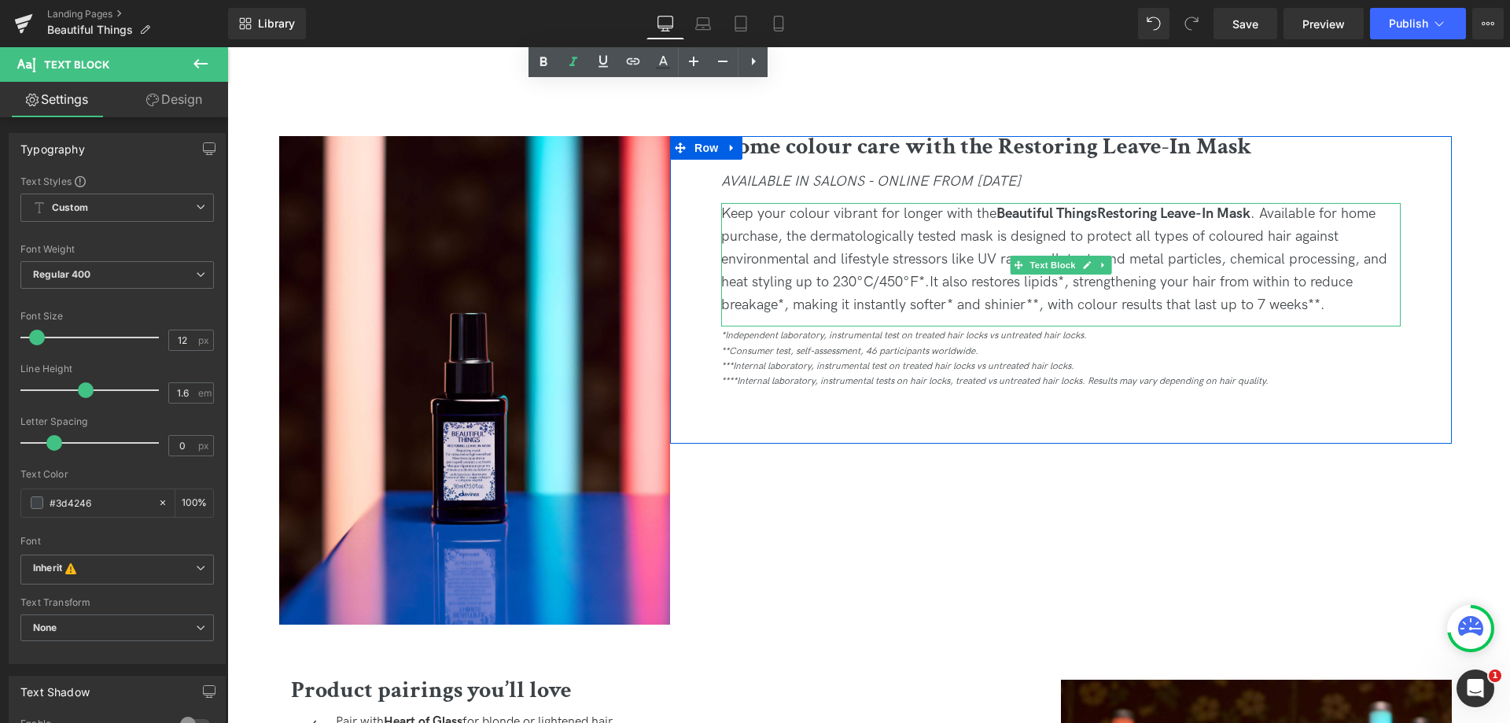
click at [785, 307] on span "It also restores lipids*, strengthening your hair from within to reduce breakag…" at bounding box center [1037, 293] width 632 height 39
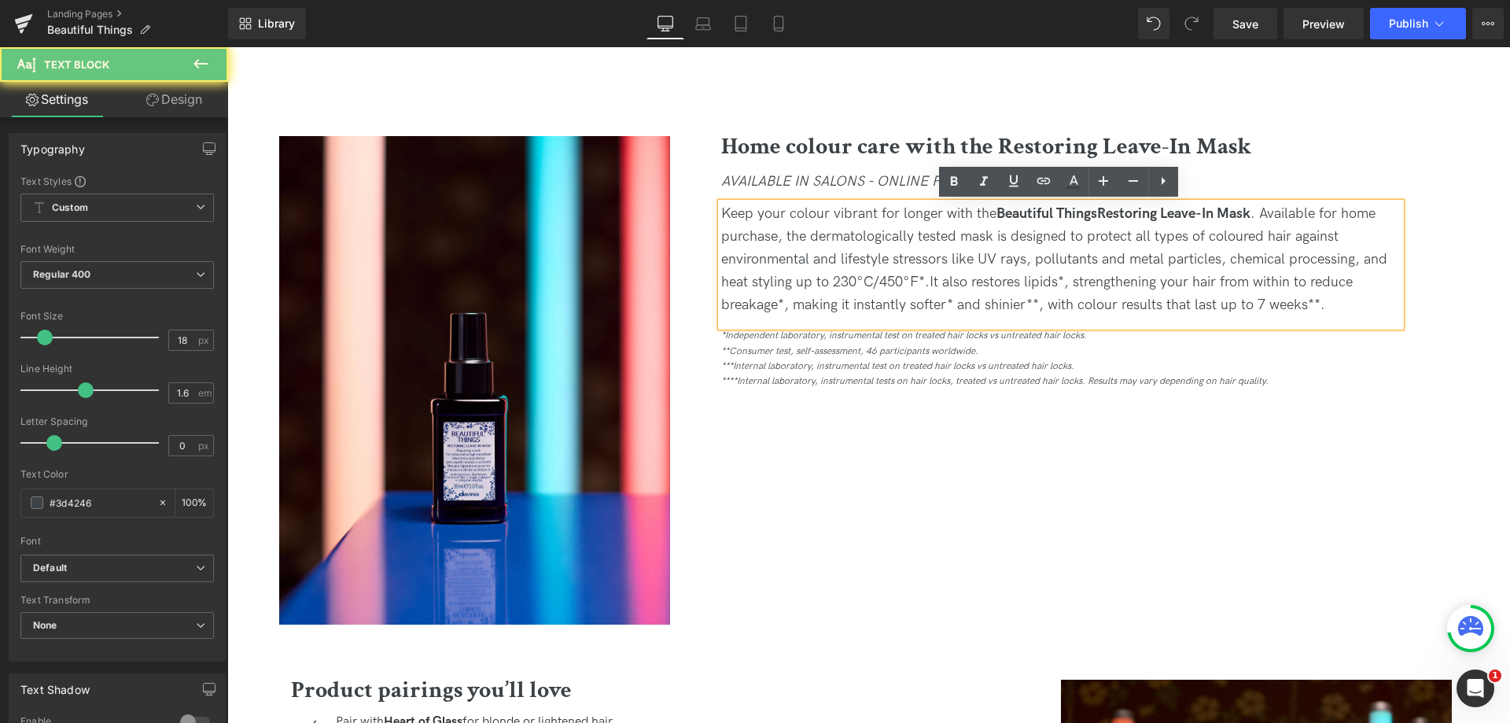
click at [945, 303] on span "It also restores lipids*, strengthening your hair from within to reduce breakag…" at bounding box center [1037, 293] width 632 height 39
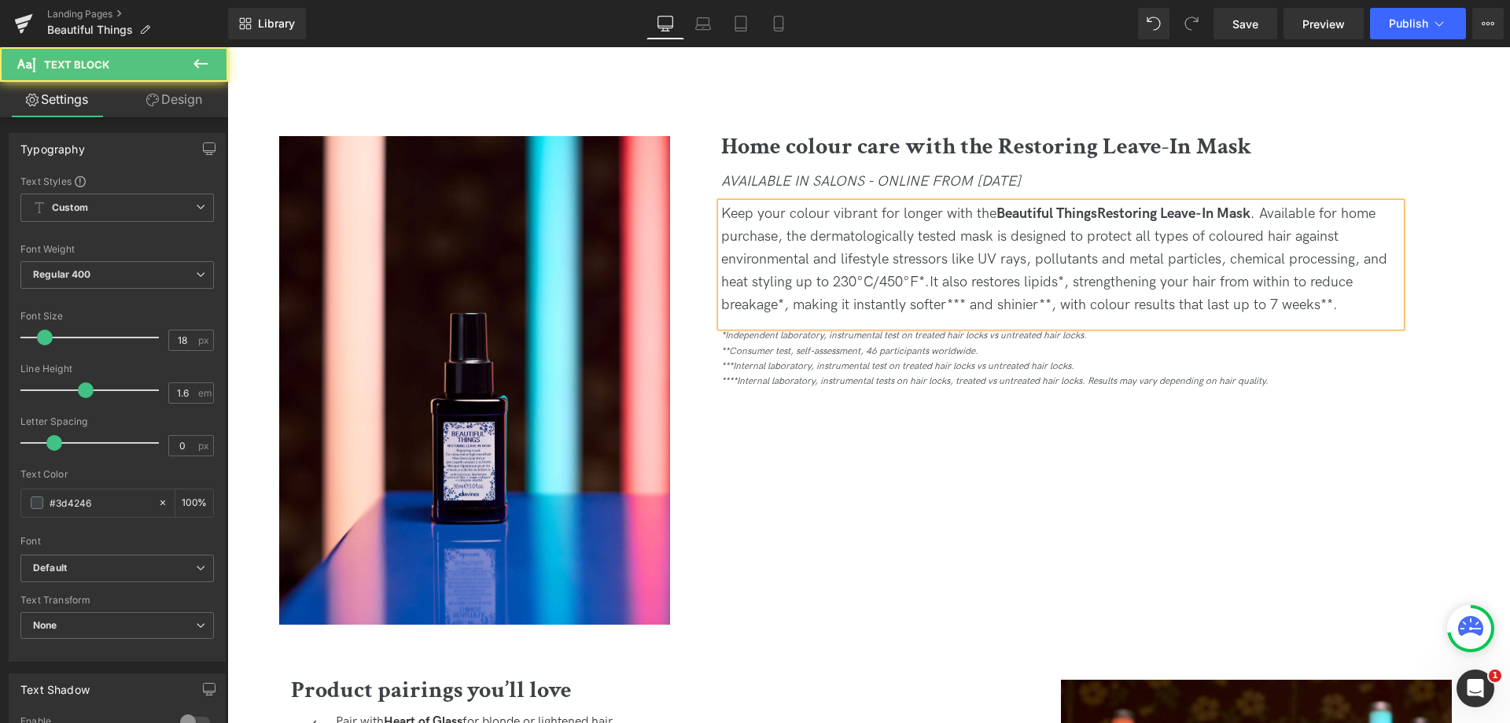
click at [1325, 304] on span "It also restores lipids*, strengthening your hair from within to reduce breakag…" at bounding box center [1037, 293] width 632 height 39
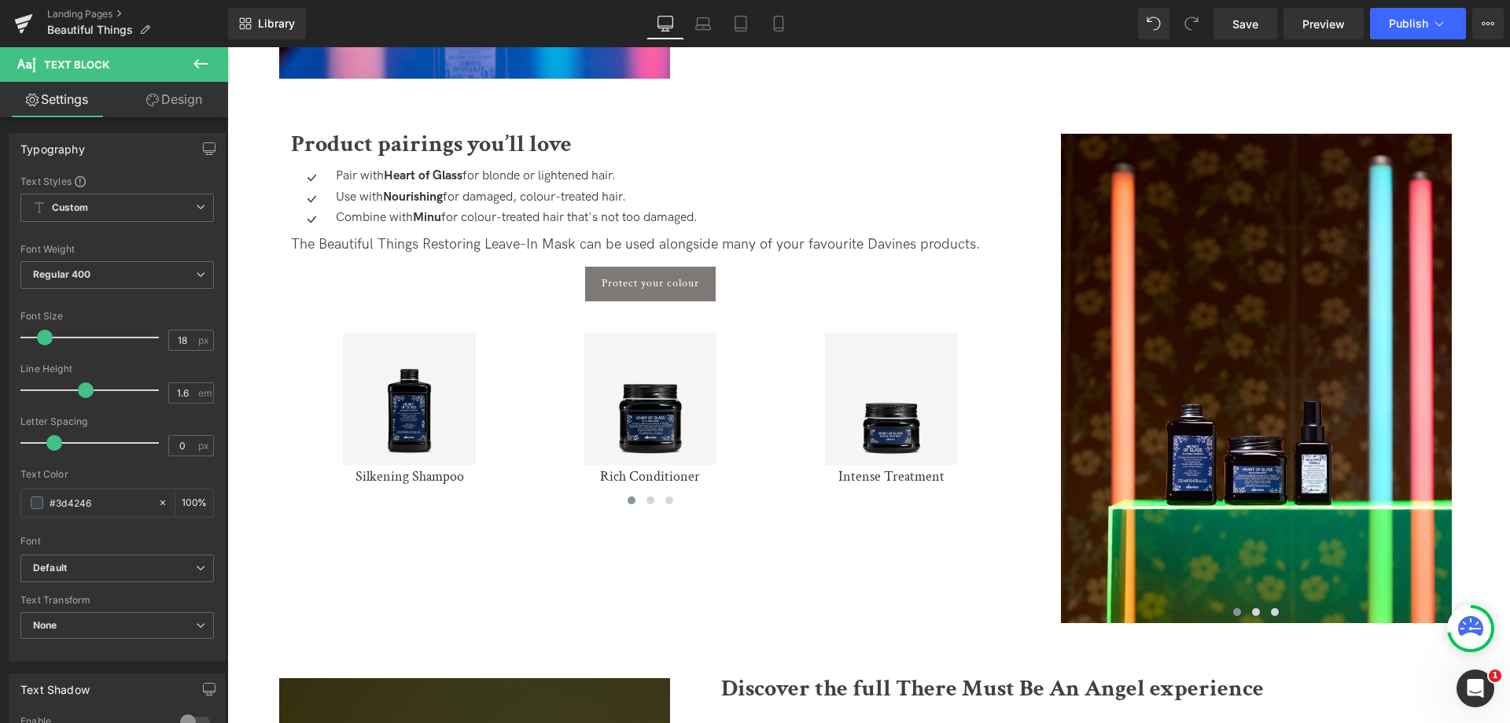
scroll to position [2753, 0]
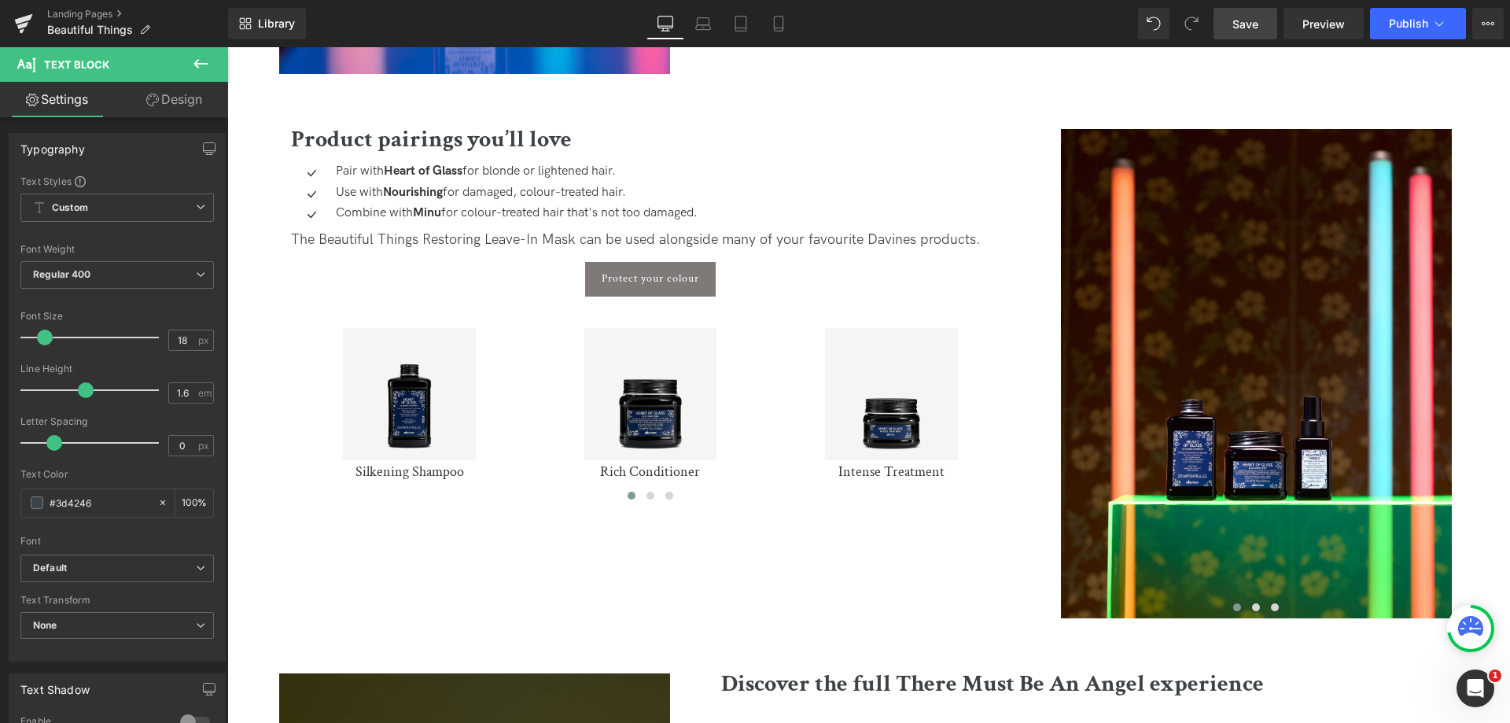
click at [1267, 21] on link "Save" at bounding box center [1246, 23] width 64 height 31
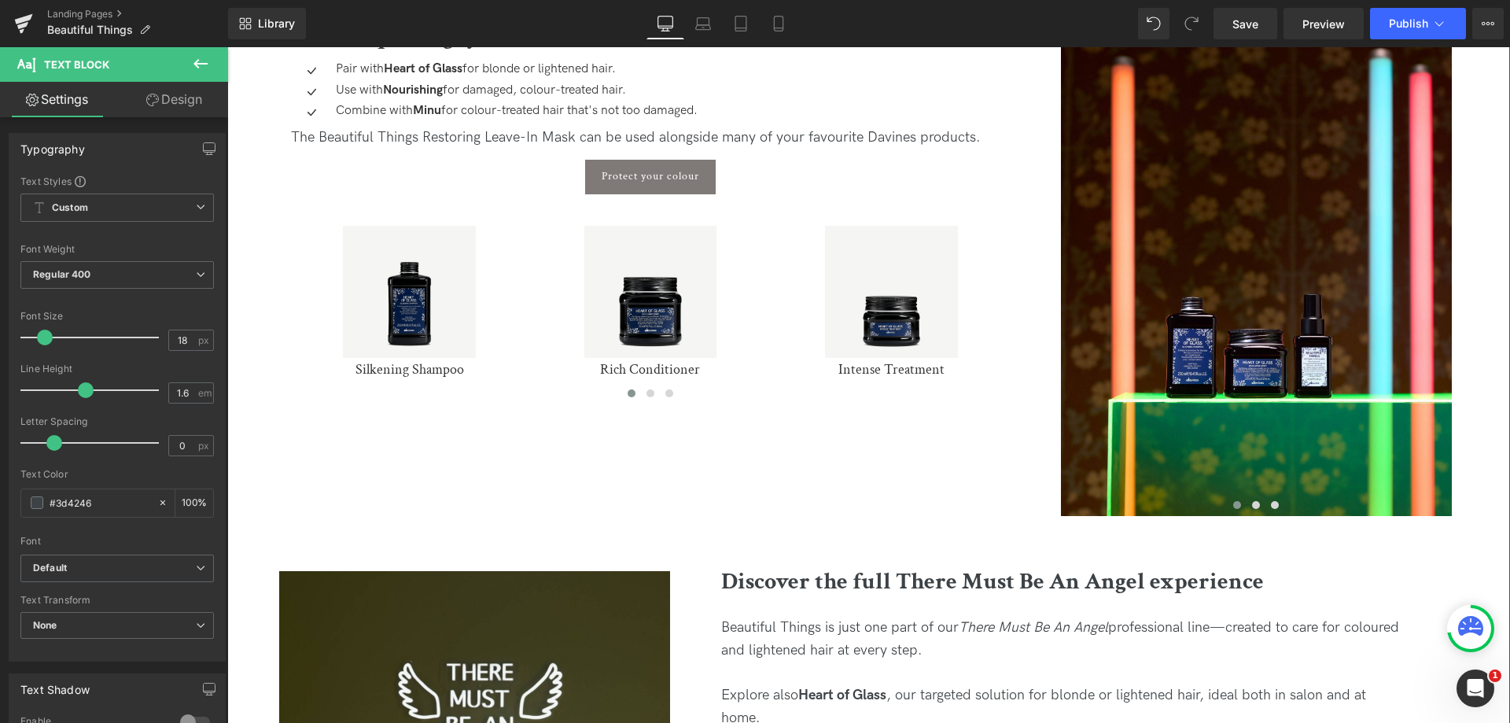
scroll to position [3068, 0]
